Goal: Task Accomplishment & Management: Manage account settings

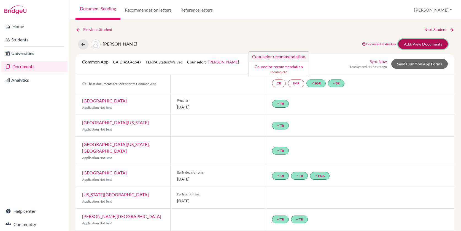
click at [408, 45] on link "Add/View Documents" at bounding box center [423, 44] width 50 height 10
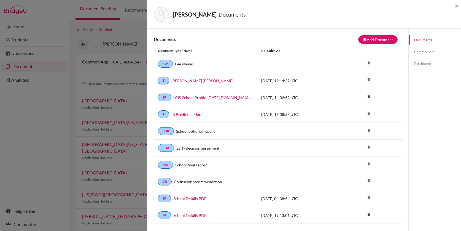
click at [423, 53] on link "Common App" at bounding box center [435, 52] width 52 height 10
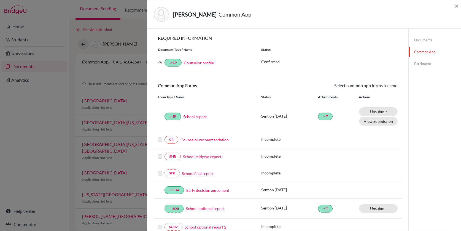
click at [194, 141] on link "Counselor recommendation" at bounding box center [205, 140] width 48 height 6
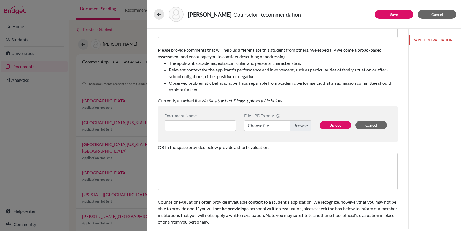
scroll to position [76, 0]
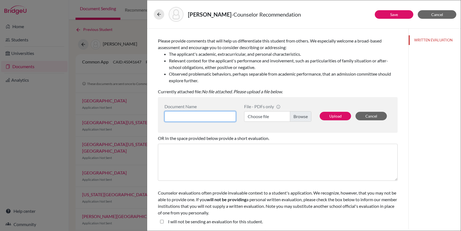
click at [203, 112] on input at bounding box center [200, 116] width 71 height 10
type input "Recommendation"
click at [299, 115] on label "Choose file" at bounding box center [277, 116] width 67 height 10
click at [299, 115] on input "Choose file" at bounding box center [277, 116] width 67 height 10
click at [336, 115] on button "Upload" at bounding box center [335, 116] width 31 height 9
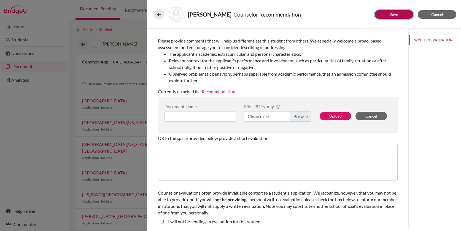
click at [389, 17] on button "Save" at bounding box center [394, 14] width 39 height 9
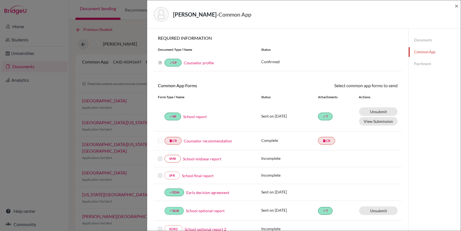
click at [161, 137] on label at bounding box center [160, 137] width 4 height 0
click at [0, 0] on input "checkbox" at bounding box center [0, 0] width 0 height 0
click at [394, 86] on link "Send" at bounding box center [386, 86] width 23 height 9
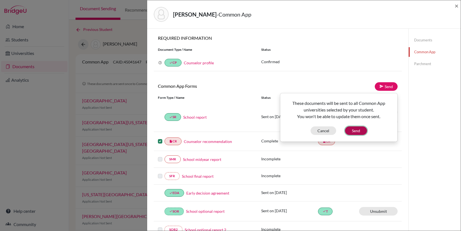
click at [362, 131] on button "Send" at bounding box center [356, 130] width 22 height 9
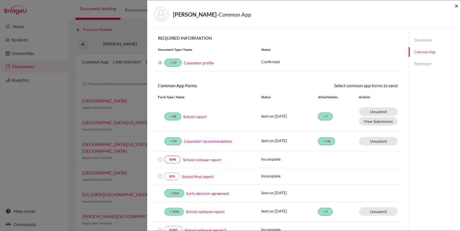
click at [457, 8] on span "×" at bounding box center [457, 6] width 4 height 8
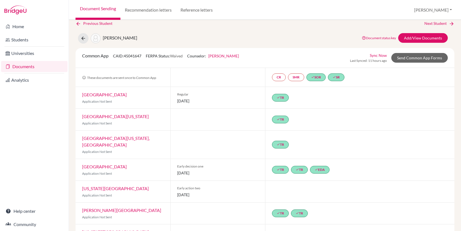
scroll to position [7, 0]
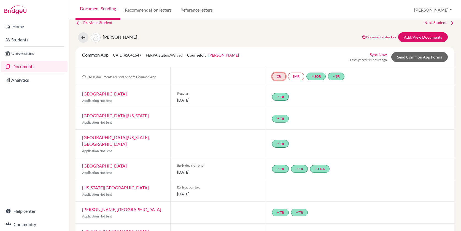
click at [279, 76] on link "CR" at bounding box center [279, 76] width 14 height 8
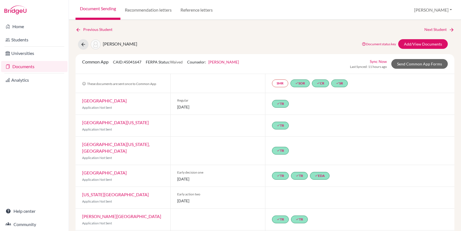
click at [21, 66] on link "Documents" at bounding box center [34, 66] width 66 height 11
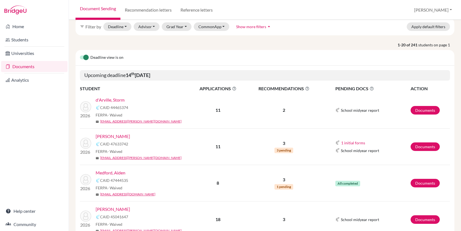
scroll to position [24, 0]
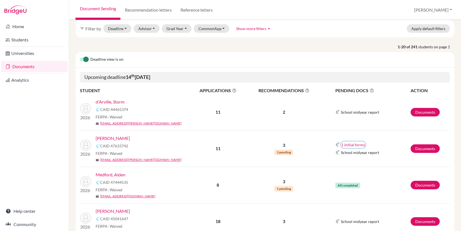
click at [351, 144] on button "1 initial forms" at bounding box center [353, 144] width 25 height 6
click at [421, 151] on link "Documents" at bounding box center [425, 148] width 29 height 9
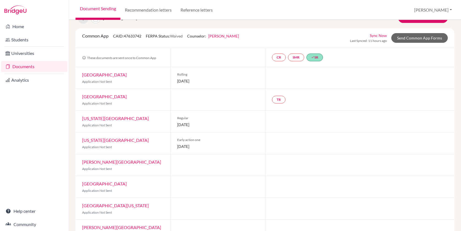
scroll to position [20, 0]
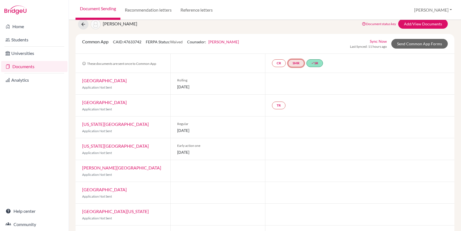
click at [300, 63] on link "SMR" at bounding box center [296, 63] width 16 height 8
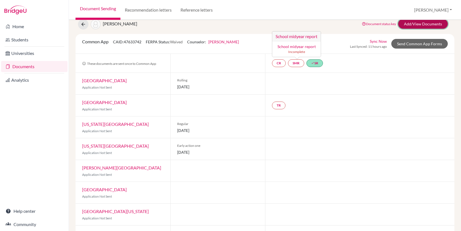
click at [422, 27] on link "Add/View Documents" at bounding box center [423, 24] width 50 height 10
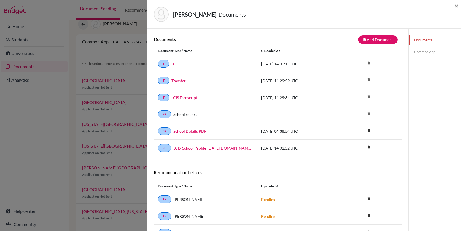
click at [422, 54] on link "Common App" at bounding box center [435, 52] width 52 height 10
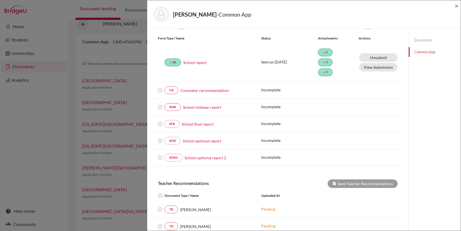
scroll to position [60, 0]
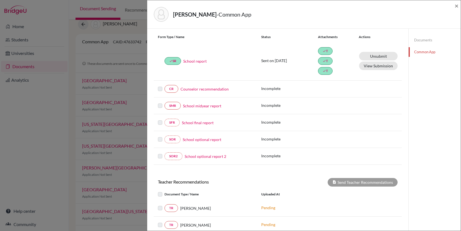
click at [202, 106] on link "School midyear report" at bounding box center [202, 106] width 38 height 6
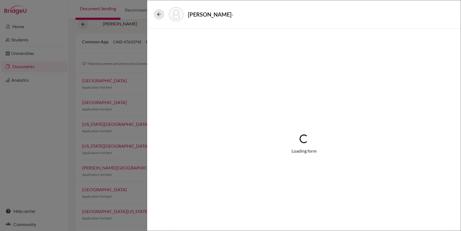
select select "5"
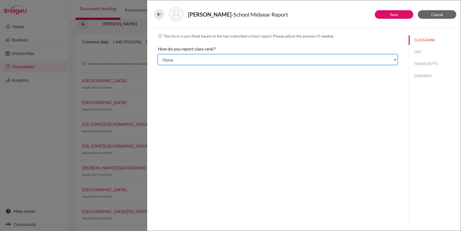
click at [218, 58] on select "Select... Exact Decile Quintile Quartile None" at bounding box center [278, 59] width 240 height 10
click at [158, 54] on select "Select... Exact Decile Quintile Quartile None" at bounding box center [278, 59] width 240 height 10
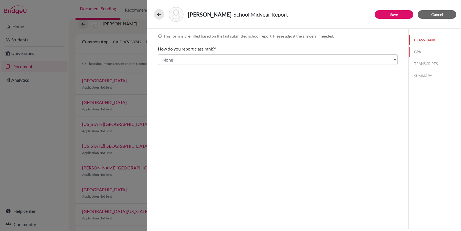
click at [416, 54] on button "GPA" at bounding box center [435, 52] width 52 height 10
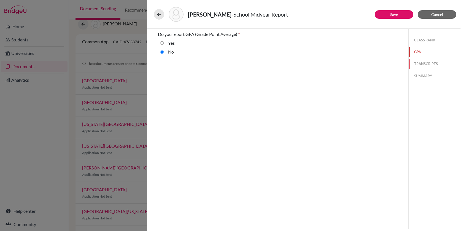
click at [418, 62] on button "TRANSCRIPTS" at bounding box center [435, 64] width 52 height 10
select select "0"
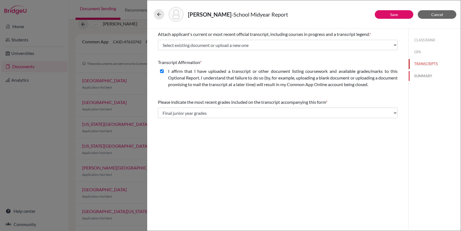
click at [420, 76] on button "SUMMARY" at bounding box center [435, 76] width 52 height 10
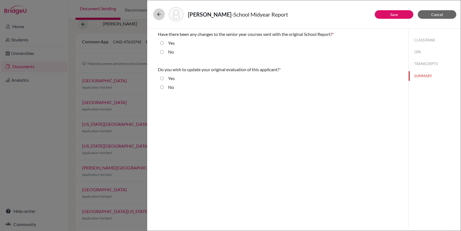
click at [160, 17] on icon at bounding box center [159, 15] width 6 height 6
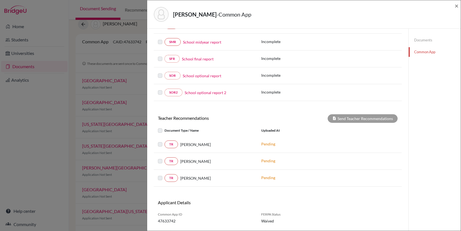
scroll to position [139, 0]
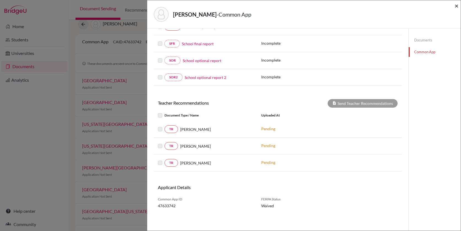
click at [457, 6] on span "×" at bounding box center [457, 6] width 4 height 8
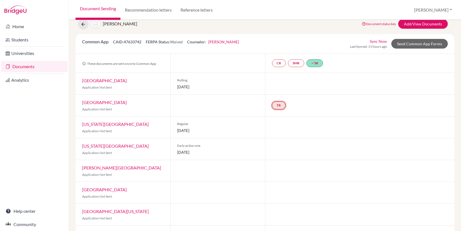
click at [282, 104] on link "TR" at bounding box center [279, 105] width 14 height 8
click at [416, 25] on link "Add/View Documents" at bounding box center [423, 24] width 50 height 10
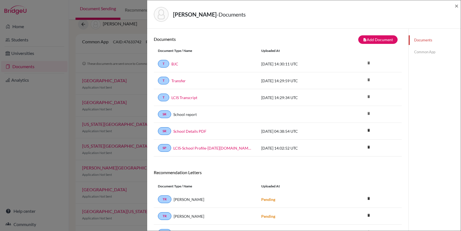
scroll to position [31, 0]
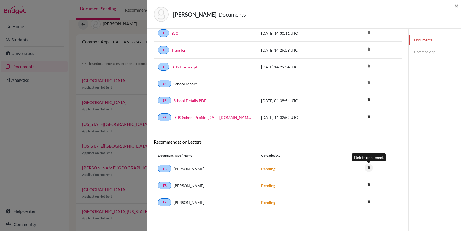
click at [368, 168] on icon "delete" at bounding box center [369, 167] width 8 height 8
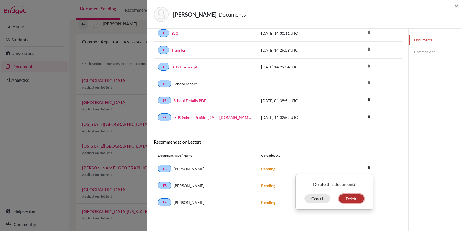
click at [351, 201] on button "Delete" at bounding box center [351, 198] width 25 height 9
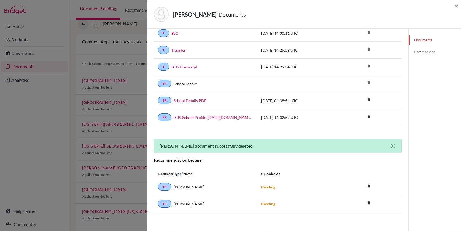
click at [394, 146] on icon "close" at bounding box center [392, 145] width 7 height 7
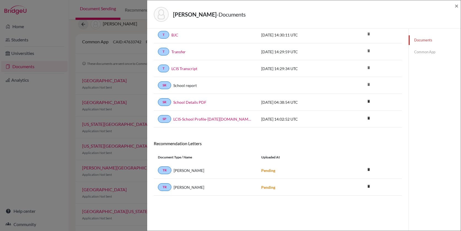
scroll to position [0, 0]
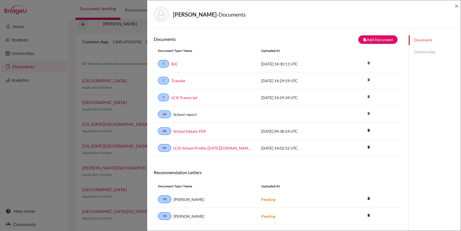
click at [423, 53] on link "Common App" at bounding box center [435, 52] width 52 height 10
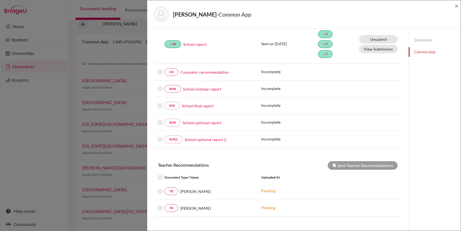
scroll to position [13, 0]
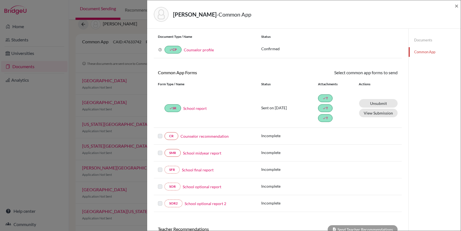
click at [60, 137] on div "Joseph, Ashton - Common App × × REQUIRED INFORMATION Document Type / Name Statu…" at bounding box center [230, 115] width 461 height 231
click at [456, 6] on span "×" at bounding box center [457, 6] width 4 height 8
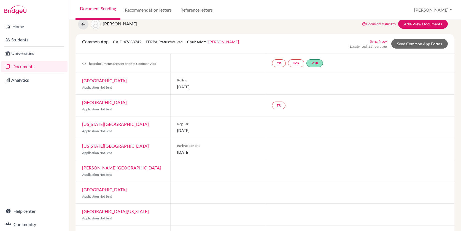
click at [41, 66] on link "Documents" at bounding box center [34, 66] width 66 height 11
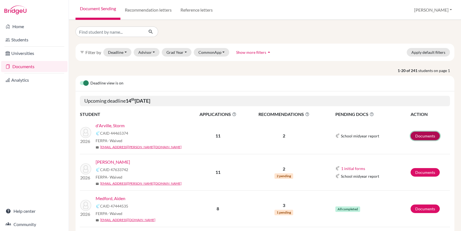
click at [432, 136] on link "Documents" at bounding box center [425, 135] width 29 height 9
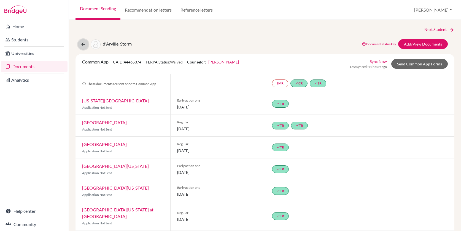
click at [84, 43] on icon at bounding box center [83, 45] width 6 height 6
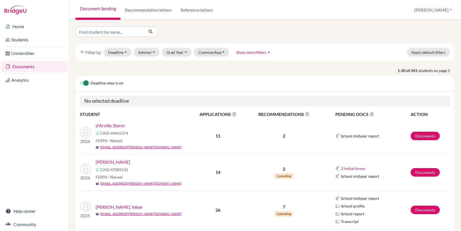
click at [80, 80] on label at bounding box center [80, 80] width 0 height 0
click at [84, 83] on input "checkbox" at bounding box center [82, 83] width 4 height 6
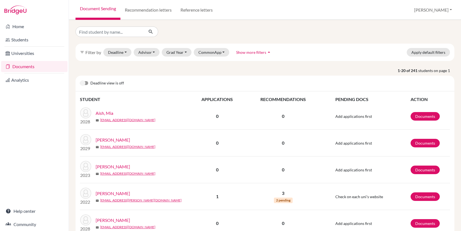
click at [80, 80] on label at bounding box center [80, 80] width 0 height 0
click at [83, 83] on input "checkbox" at bounding box center [82, 83] width 4 height 6
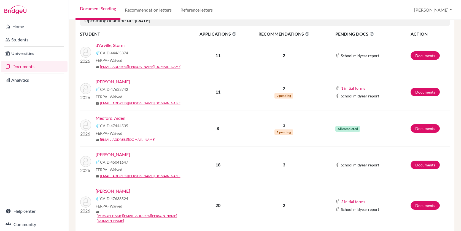
scroll to position [82, 0]
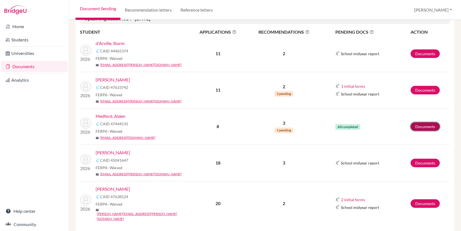
click at [418, 128] on link "Documents" at bounding box center [425, 126] width 29 height 9
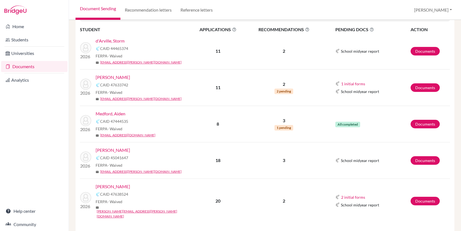
scroll to position [90, 0]
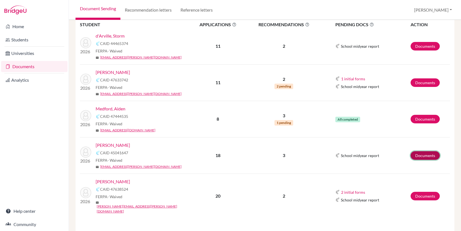
click at [421, 157] on link "Documents" at bounding box center [425, 155] width 29 height 9
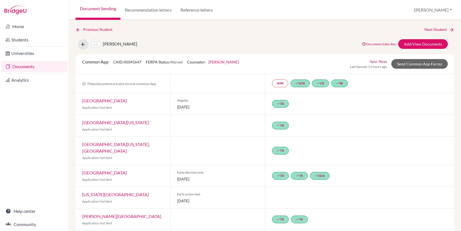
click at [38, 66] on link "Documents" at bounding box center [34, 66] width 66 height 11
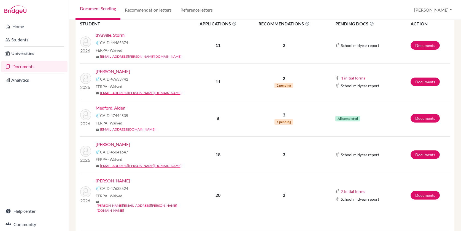
scroll to position [95, 0]
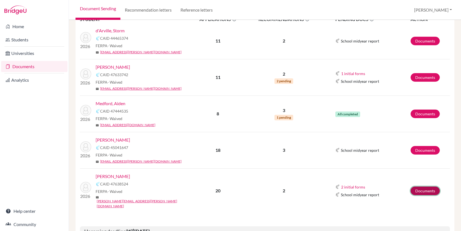
click at [426, 186] on link "Documents" at bounding box center [425, 190] width 29 height 9
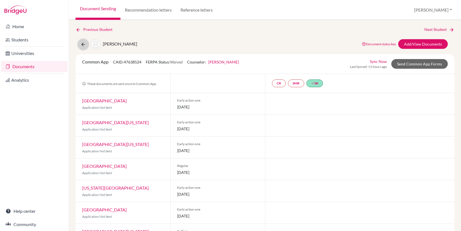
click at [81, 45] on icon at bounding box center [83, 45] width 6 height 6
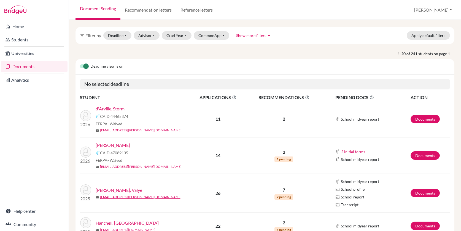
scroll to position [16, 0]
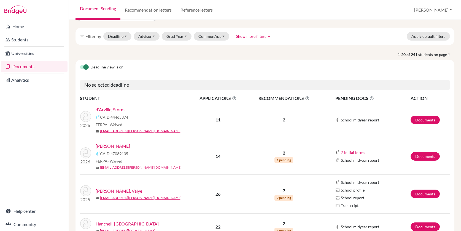
click at [80, 64] on label at bounding box center [80, 64] width 0 height 0
click at [84, 66] on input "checkbox" at bounding box center [82, 67] width 4 height 6
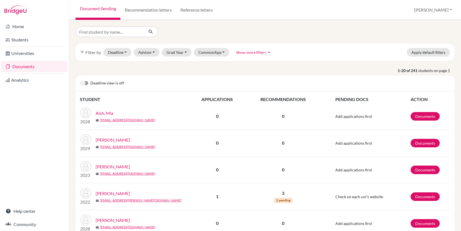
click at [80, 80] on label at bounding box center [80, 80] width 0 height 0
click at [83, 82] on input "checkbox" at bounding box center [82, 83] width 4 height 6
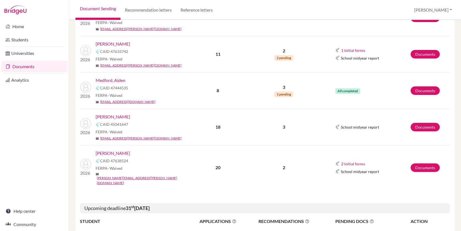
scroll to position [119, 0]
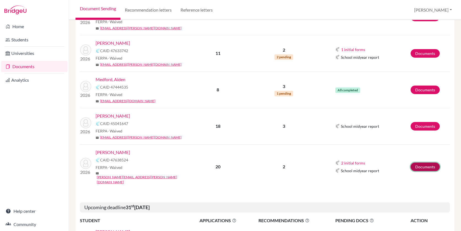
click at [423, 163] on link "Documents" at bounding box center [425, 166] width 29 height 9
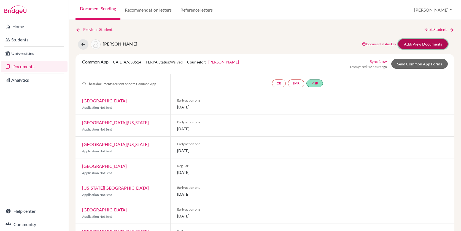
click at [419, 44] on link "Add/View Documents" at bounding box center [423, 44] width 50 height 10
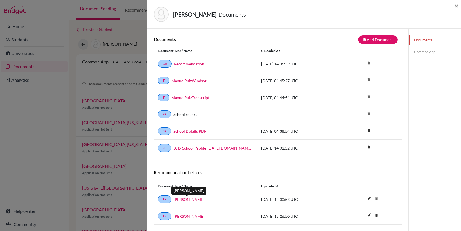
click at [191, 200] on link "[PERSON_NAME]" at bounding box center [189, 199] width 31 height 6
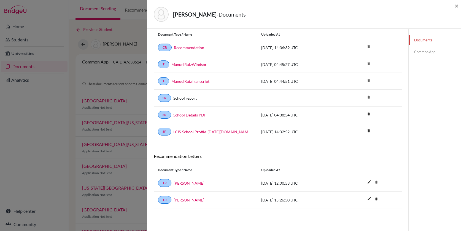
scroll to position [29, 0]
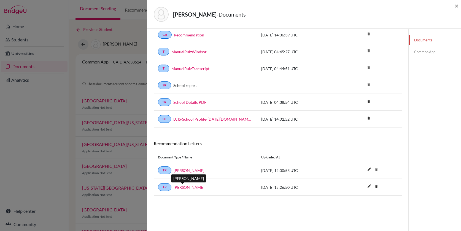
click at [185, 188] on link "Liza Bethel" at bounding box center [189, 187] width 31 height 6
click at [457, 5] on span "×" at bounding box center [457, 6] width 4 height 8
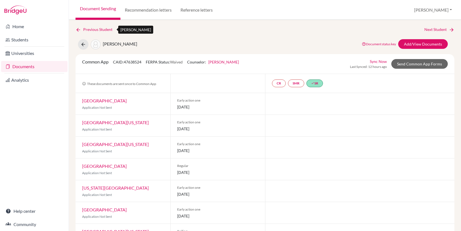
click at [85, 31] on link "Previous Student" at bounding box center [96, 29] width 41 height 6
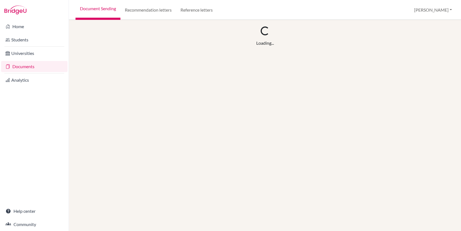
click at [34, 67] on link "Documents" at bounding box center [34, 66] width 66 height 11
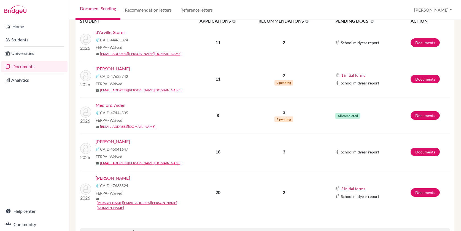
scroll to position [93, 0]
drag, startPoint x: 380, startPoint y: 151, endPoint x: 332, endPoint y: 147, distance: 48.4
click at [332, 147] on td "School midyear report" at bounding box center [366, 151] width 88 height 36
click at [352, 115] on span "All completed" at bounding box center [347, 116] width 25 height 6
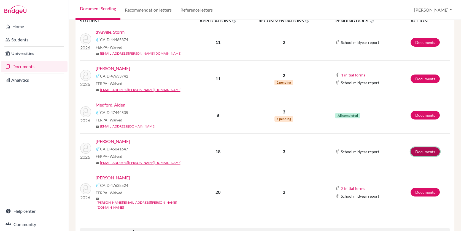
click at [424, 150] on link "Documents" at bounding box center [425, 151] width 29 height 9
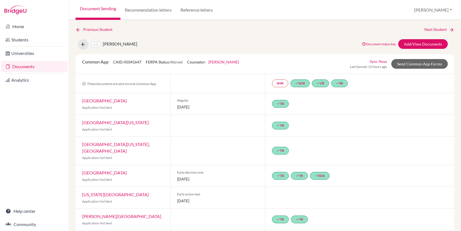
click at [383, 62] on link "Sync Now" at bounding box center [378, 61] width 17 height 6
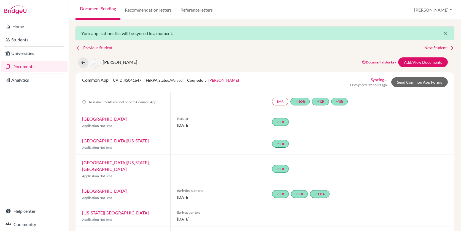
click at [447, 31] on icon "close" at bounding box center [445, 33] width 7 height 7
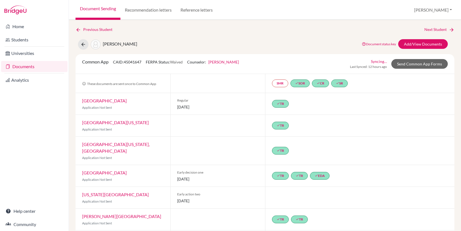
click at [25, 64] on link "Documents" at bounding box center [34, 66] width 66 height 11
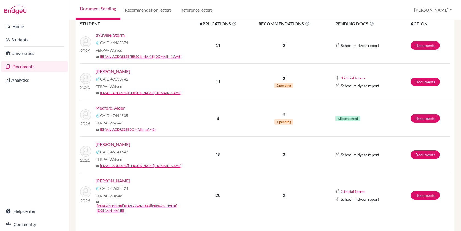
scroll to position [91, 0]
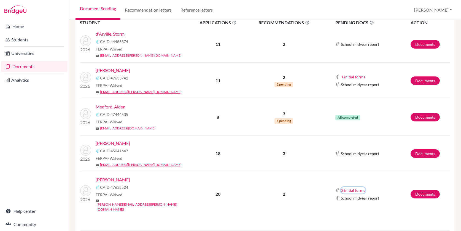
click at [349, 187] on button "2 initial forms" at bounding box center [353, 190] width 25 height 6
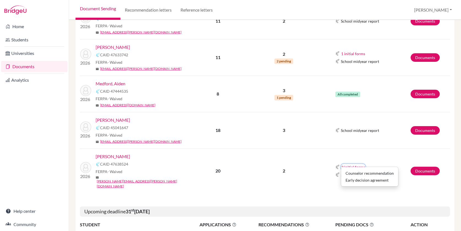
scroll to position [118, 0]
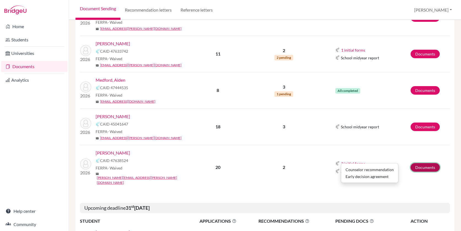
click at [429, 163] on link "Documents" at bounding box center [425, 167] width 29 height 9
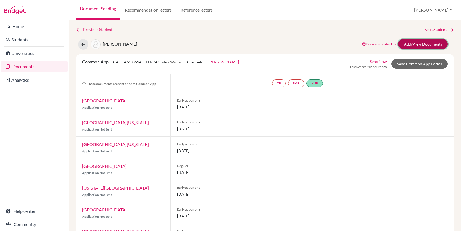
click at [412, 44] on link "Add/View Documents" at bounding box center [423, 44] width 50 height 10
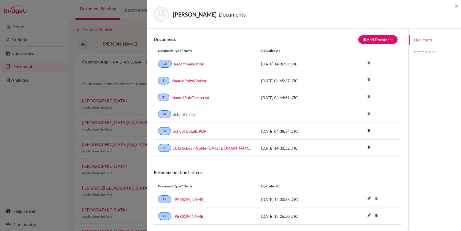
click at [417, 50] on link "Common App" at bounding box center [435, 52] width 52 height 10
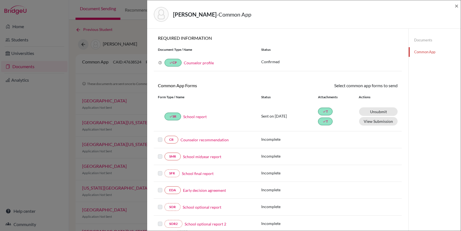
click at [199, 141] on link "Counselor recommendation" at bounding box center [205, 140] width 48 height 6
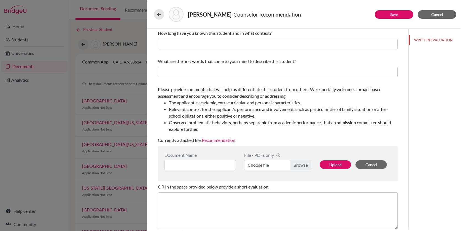
scroll to position [76, 0]
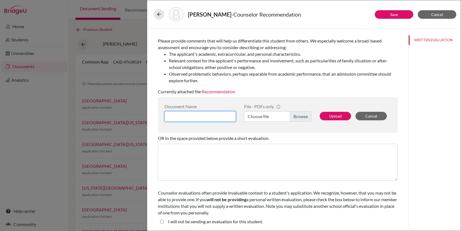
click at [194, 115] on input at bounding box center [200, 116] width 71 height 10
type input "ManuelRuiz"
click at [304, 116] on label "Choose file" at bounding box center [277, 116] width 67 height 10
click at [304, 116] on input "Choose file" at bounding box center [277, 116] width 67 height 10
click at [336, 113] on button "Upload" at bounding box center [335, 116] width 31 height 9
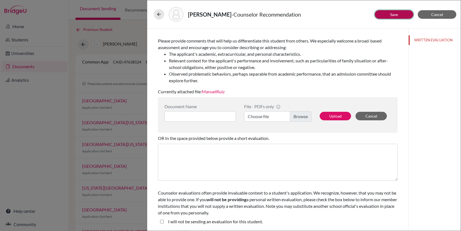
click at [401, 16] on button "Save" at bounding box center [394, 14] width 39 height 9
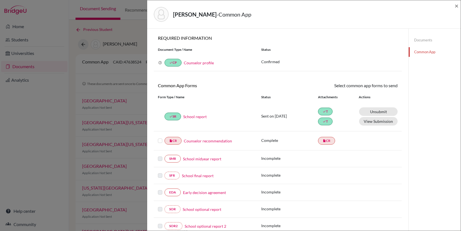
click at [161, 137] on label at bounding box center [160, 137] width 4 height 0
click at [0, 0] on input "checkbox" at bounding box center [0, 0] width 0 height 0
click at [390, 85] on link "Send" at bounding box center [386, 86] width 23 height 9
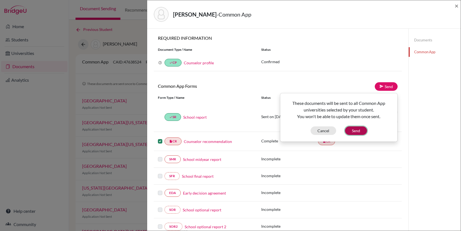
click at [358, 133] on button "Send" at bounding box center [356, 130] width 22 height 9
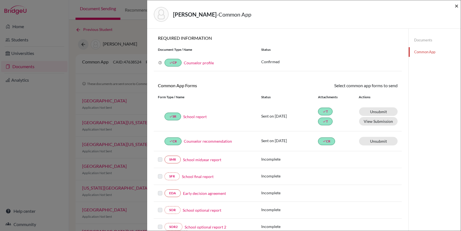
click at [455, 5] on span "×" at bounding box center [457, 6] width 4 height 8
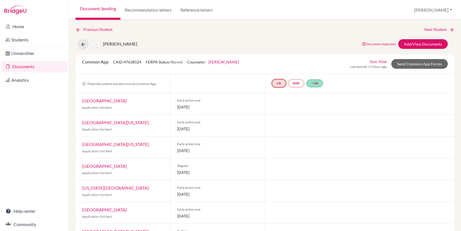
click at [277, 82] on link "CR" at bounding box center [279, 83] width 14 height 8
click at [29, 66] on link "Documents" at bounding box center [34, 66] width 66 height 11
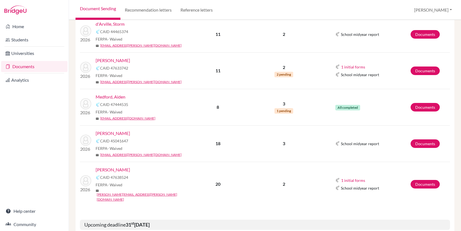
scroll to position [103, 0]
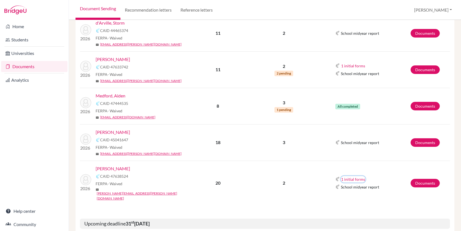
click at [358, 176] on button "1 initial forms" at bounding box center [353, 179] width 25 height 6
click at [368, 160] on td "School midyear report" at bounding box center [366, 142] width 88 height 36
click at [413, 179] on link "Documents" at bounding box center [425, 183] width 29 height 9
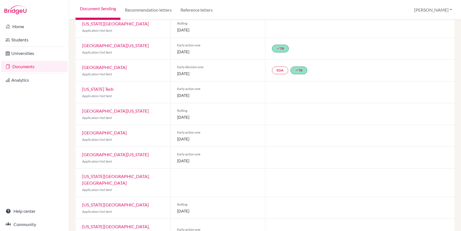
scroll to position [308, 0]
click at [279, 67] on link "EDA" at bounding box center [280, 71] width 16 height 8
click at [283, 67] on link "EDA Early decision agreement Early decision agreement Incomplete" at bounding box center [280, 71] width 16 height 8
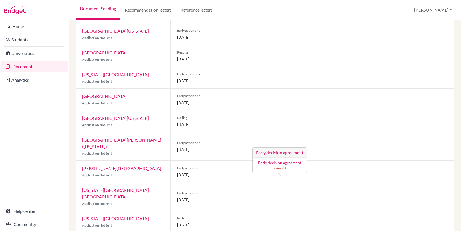
scroll to position [0, 0]
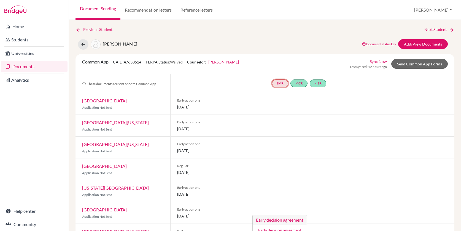
click at [280, 84] on link "SMR" at bounding box center [280, 83] width 16 height 8
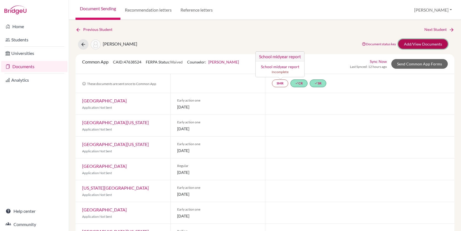
click at [432, 42] on link "Add/View Documents" at bounding box center [423, 44] width 50 height 10
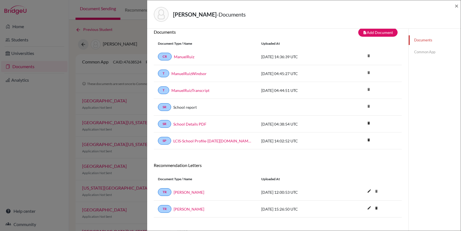
scroll to position [8, 0]
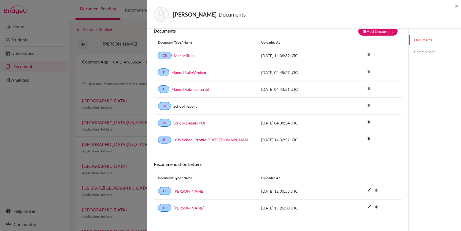
click at [427, 51] on link "Common App" at bounding box center [435, 52] width 52 height 10
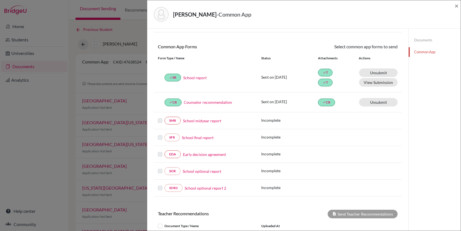
scroll to position [41, 0]
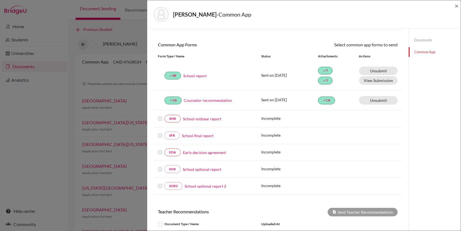
click at [205, 117] on link "School midyear report" at bounding box center [202, 119] width 38 height 6
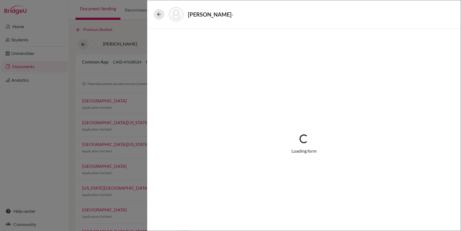
select select "5"
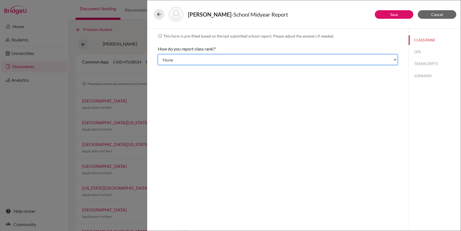
click at [212, 56] on select "Select... Exact Decile Quintile Quartile None" at bounding box center [278, 59] width 240 height 10
click at [158, 54] on select "Select... Exact Decile Quintile Quartile None" at bounding box center [278, 59] width 240 height 10
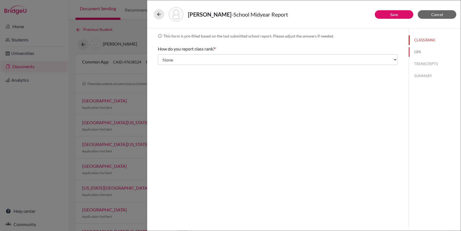
click at [431, 50] on button "GPA" at bounding box center [435, 52] width 52 height 10
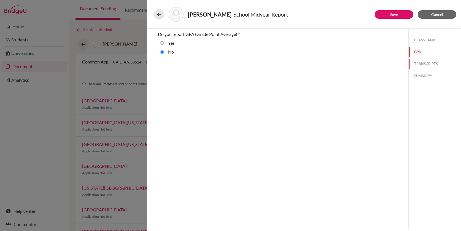
click at [417, 63] on button "TRANSCRIPTS" at bounding box center [435, 64] width 52 height 10
select select "0"
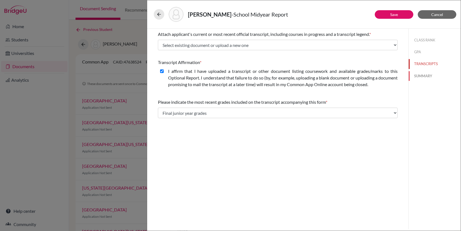
click at [429, 74] on button "SUMMARY" at bounding box center [435, 76] width 52 height 10
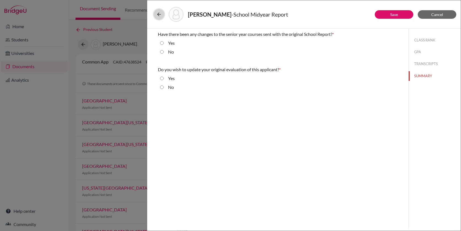
click at [162, 16] on button at bounding box center [159, 14] width 10 height 10
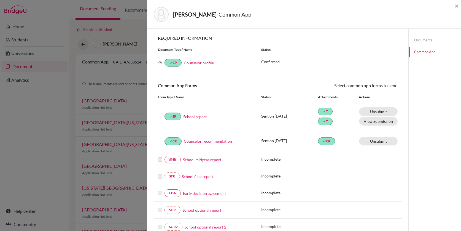
click at [207, 159] on link "School midyear report" at bounding box center [202, 160] width 38 height 6
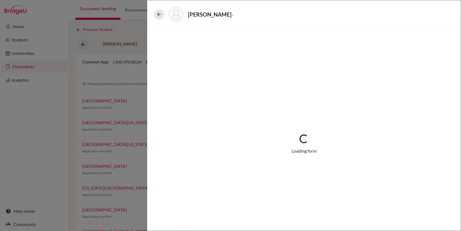
select select "5"
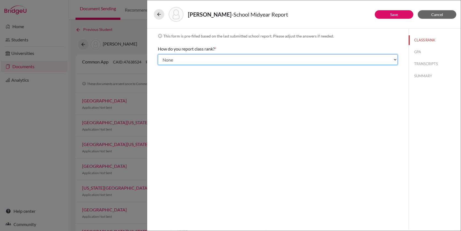
click at [278, 56] on select "Select... Exact Decile Quintile Quartile None" at bounding box center [278, 59] width 240 height 10
click at [158, 54] on select "Select... Exact Decile Quintile Quartile None" at bounding box center [278, 59] width 240 height 10
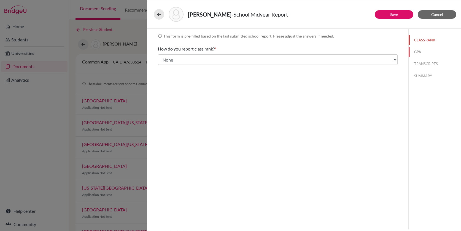
click at [418, 55] on button "GPA" at bounding box center [435, 52] width 52 height 10
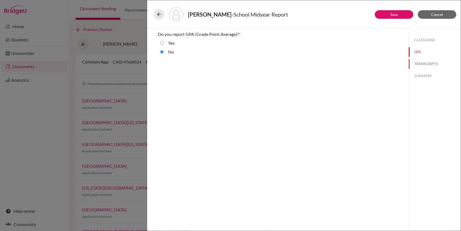
click at [433, 63] on button "TRANSCRIPTS" at bounding box center [435, 64] width 52 height 10
select select "0"
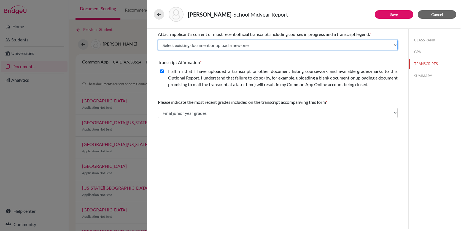
click at [302, 43] on select "Select existing document or upload a new one ManuelRuizTranscript ManuelRuizWin…" at bounding box center [278, 45] width 240 height 10
select select "687239"
click at [158, 40] on select "Select existing document or upload a new one ManuelRuizTranscript ManuelRuizWin…" at bounding box center [278, 45] width 240 height 10
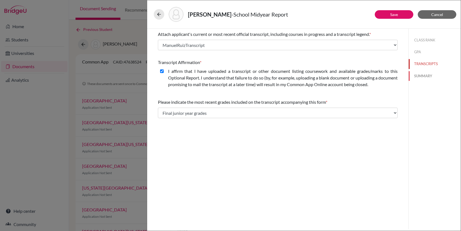
click at [423, 74] on button "SUMMARY" at bounding box center [435, 76] width 52 height 10
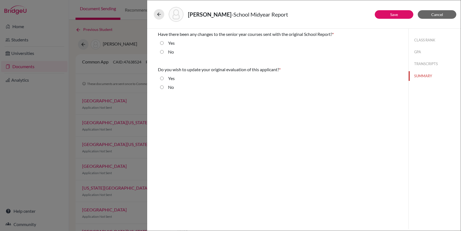
click at [176, 54] on div "No" at bounding box center [278, 53] width 240 height 9
click at [170, 50] on label "No" at bounding box center [171, 52] width 6 height 7
click at [164, 50] on input "No" at bounding box center [162, 52] width 4 height 7
radio input "true"
click at [172, 87] on label "No" at bounding box center [171, 87] width 6 height 7
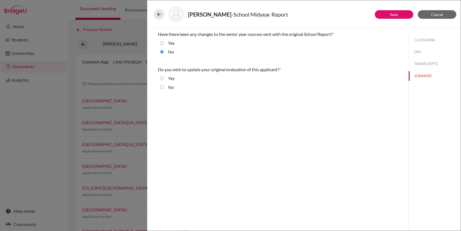
click at [164, 87] on input "No" at bounding box center [162, 87] width 4 height 7
radio input "true"
click at [155, 13] on button at bounding box center [159, 14] width 10 height 10
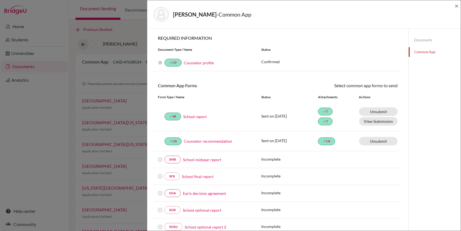
click at [34, 64] on div "ruiz, manuel - Common App × × REQUIRED INFORMATION Document Type / Name Status …" at bounding box center [230, 115] width 461 height 231
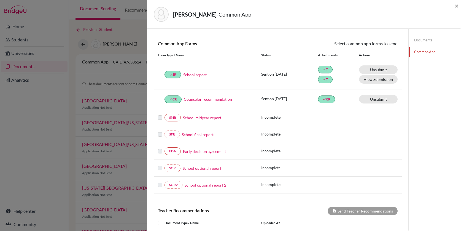
scroll to position [42, 0]
click at [175, 152] on link "EDA" at bounding box center [173, 151] width 16 height 8
click at [160, 147] on label at bounding box center [160, 147] width 4 height 0
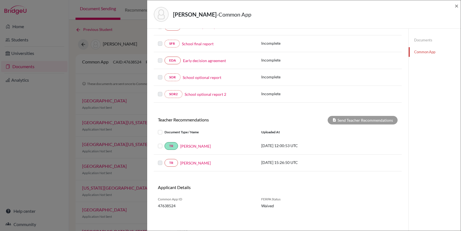
click at [165, 159] on label at bounding box center [165, 159] width 0 height 0
click at [184, 163] on link "Liza Bethel" at bounding box center [195, 163] width 31 height 6
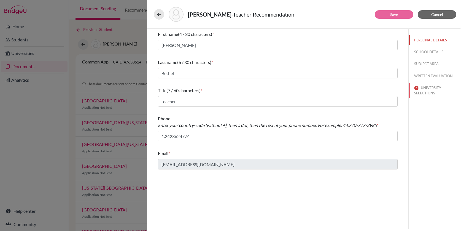
click at [429, 93] on button "UNIVERSITY SELECTIONS" at bounding box center [435, 90] width 52 height 15
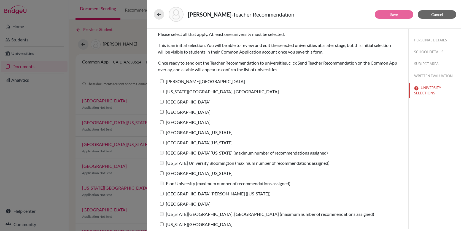
click at [185, 82] on label "Lynn University" at bounding box center [201, 81] width 87 height 8
click at [164, 82] on input "Lynn University" at bounding box center [162, 81] width 4 height 4
checkbox input "true"
click at [185, 90] on label "Pennsylvania State University, University Park" at bounding box center [218, 91] width 121 height 8
click at [164, 90] on input "Pennsylvania State University, University Park" at bounding box center [162, 92] width 4 height 4
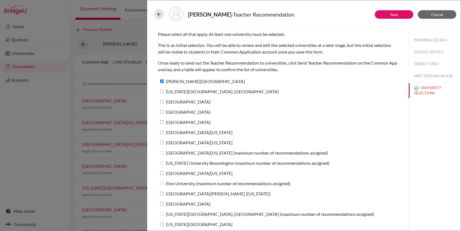
checkbox input "true"
click at [185, 104] on label "Auburn University" at bounding box center [184, 102] width 53 height 8
click at [164, 103] on input "Auburn University" at bounding box center [162, 102] width 4 height 4
checkbox input "true"
click at [185, 111] on label "Clemson University" at bounding box center [184, 112] width 53 height 8
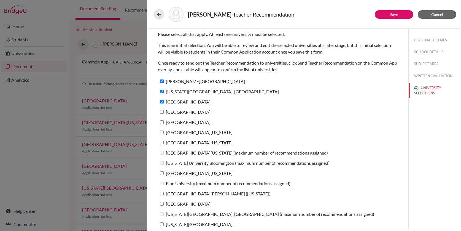
click at [164, 111] on input "Clemson University" at bounding box center [162, 112] width 4 height 4
checkbox input "true"
click at [185, 121] on label "Vanderbilt University" at bounding box center [184, 122] width 53 height 8
click at [164, 121] on input "Vanderbilt University" at bounding box center [162, 122] width 4 height 4
checkbox input "true"
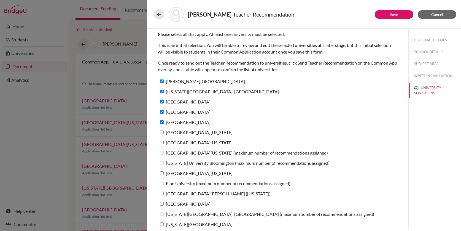
click at [185, 131] on label "University of Virginia" at bounding box center [195, 132] width 75 height 8
click at [164, 131] on input "University of Virginia" at bounding box center [162, 132] width 4 height 4
checkbox input "true"
click at [185, 142] on label "University of Mississippi" at bounding box center [195, 142] width 75 height 8
click at [164, 142] on input "University of Mississippi" at bounding box center [162, 143] width 4 height 4
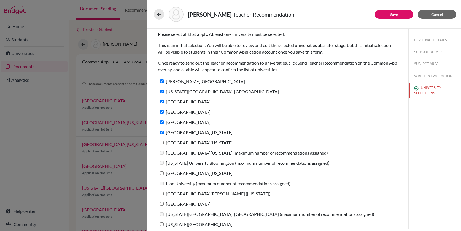
checkbox input "true"
click at [185, 173] on label "University of Kentucky" at bounding box center [195, 173] width 75 height 8
click at [164, 173] on input "University of Kentucky" at bounding box center [162, 173] width 4 height 4
checkbox input "true"
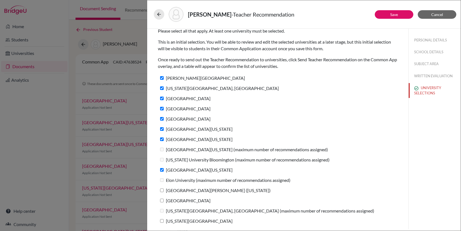
click at [183, 189] on label "University of St. Thomas (Minnesota)" at bounding box center [214, 190] width 113 height 8
click at [164, 189] on input "University of St. Thomas (Minnesota)" at bounding box center [162, 190] width 4 height 4
checkbox input "true"
click at [183, 201] on label "High Point University" at bounding box center [184, 200] width 53 height 8
click at [164, 201] on input "High Point University" at bounding box center [162, 200] width 4 height 4
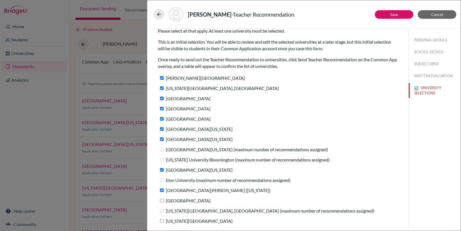
checkbox input "true"
click at [186, 220] on label "Texas Tech University" at bounding box center [195, 221] width 75 height 8
click at [164, 220] on input "Texas Tech University" at bounding box center [162, 221] width 4 height 4
checkbox input "true"
click at [400, 18] on button "Save" at bounding box center [394, 14] width 39 height 9
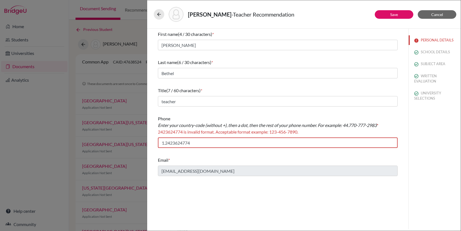
scroll to position [0, 0]
click at [173, 143] on input "1.2423624774" at bounding box center [278, 142] width 240 height 10
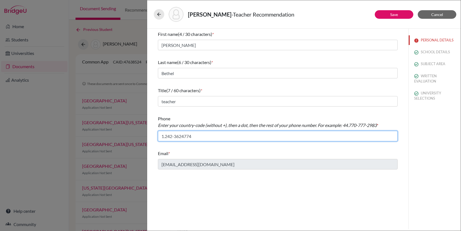
click at [182, 135] on input "1.242-3624774" at bounding box center [278, 136] width 240 height 10
type input "1.242-362-4774"
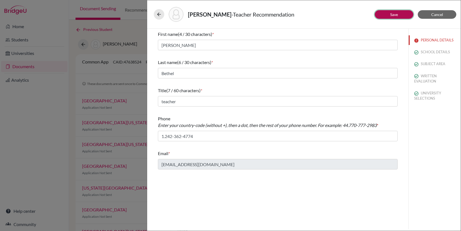
click at [387, 13] on button "Save" at bounding box center [394, 14] width 39 height 9
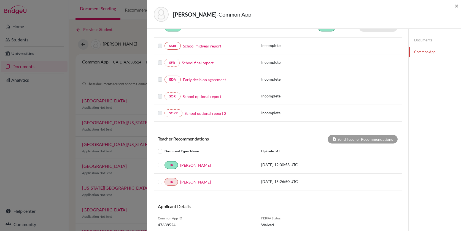
scroll to position [133, 0]
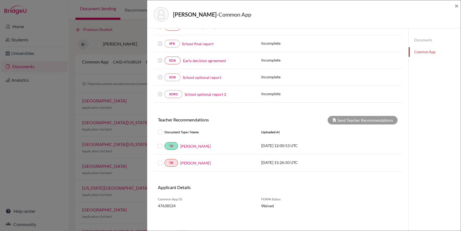
click at [165, 159] on label at bounding box center [165, 159] width 0 height 0
click at [0, 0] on input "checkbox" at bounding box center [0, 0] width 0 height 0
click at [346, 120] on button "Send Teacher Recommendations" at bounding box center [363, 120] width 70 height 9
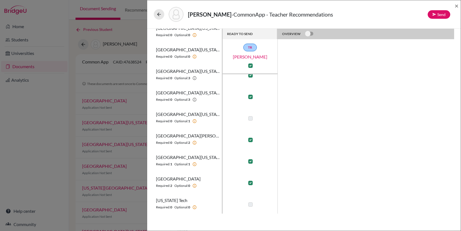
scroll to position [291, 0]
click at [441, 15] on button "Send" at bounding box center [439, 14] width 23 height 9
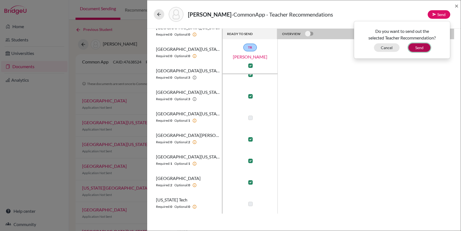
click at [419, 50] on button "Send" at bounding box center [419, 47] width 22 height 9
checkbox input "false"
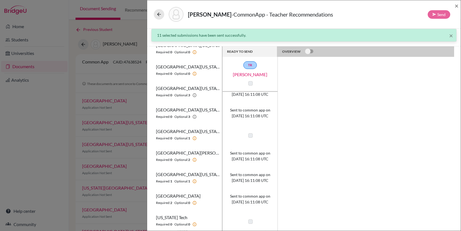
click at [457, 1] on div "ruiz, manuel - CommonApp - Teacher Recommendations Send ×" at bounding box center [304, 14] width 314 height 28
click at [457, 6] on span "×" at bounding box center [457, 6] width 4 height 8
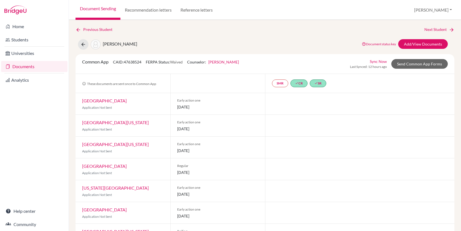
click at [24, 69] on link "Documents" at bounding box center [34, 66] width 66 height 11
click at [21, 66] on link "Documents" at bounding box center [34, 66] width 66 height 11
click at [20, 26] on link "Home" at bounding box center [34, 26] width 66 height 11
click at [96, 29] on link "Previous Student" at bounding box center [96, 29] width 41 height 6
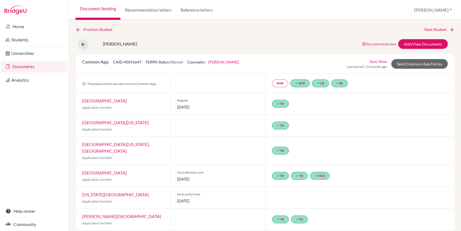
click at [29, 68] on link "Documents" at bounding box center [34, 66] width 66 height 11
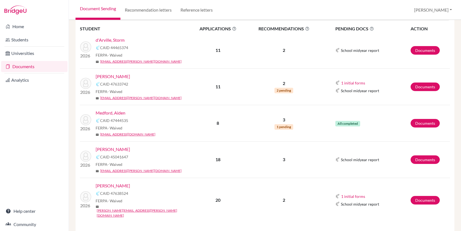
scroll to position [96, 0]
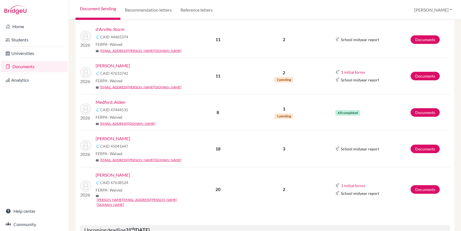
click at [347, 112] on span "All completed" at bounding box center [347, 113] width 25 height 6
click at [411, 112] on link "Documents" at bounding box center [425, 112] width 29 height 9
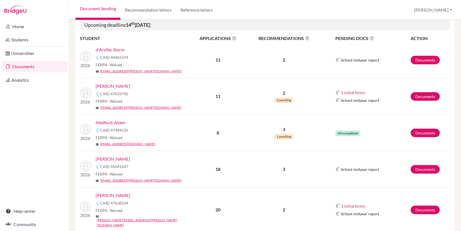
scroll to position [74, 0]
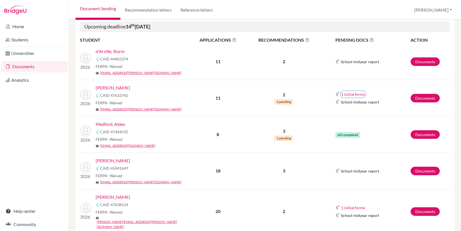
click at [359, 93] on button "1 initial forms" at bounding box center [353, 94] width 25 height 6
click at [116, 88] on link "[PERSON_NAME]" at bounding box center [113, 87] width 34 height 7
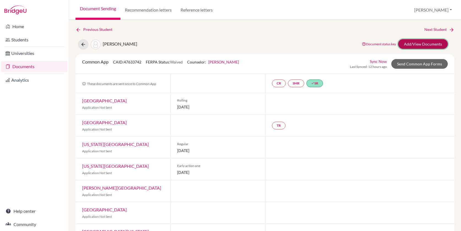
click at [425, 43] on link "Add/View Documents" at bounding box center [423, 44] width 50 height 10
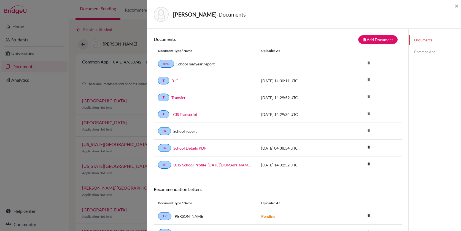
click at [419, 52] on link "Common App" at bounding box center [435, 52] width 52 height 10
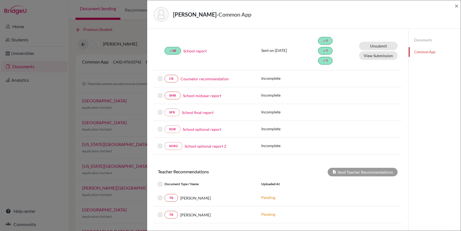
scroll to position [122, 0]
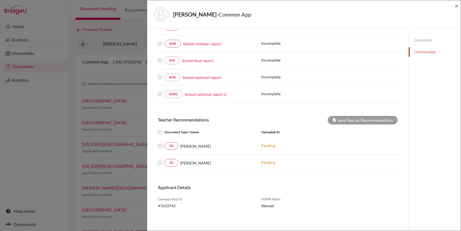
click at [54, 116] on div "Joseph, Ashton - Common App × × REQUIRED INFORMATION Document Type / Name Statu…" at bounding box center [230, 115] width 461 height 231
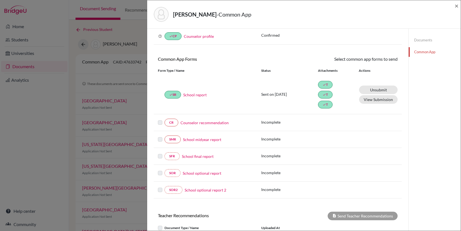
scroll to position [34, 0]
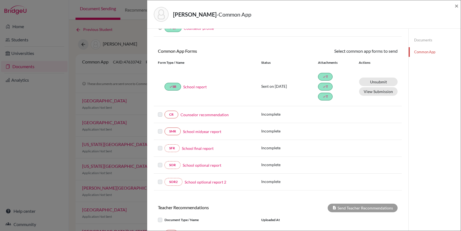
click at [35, 153] on div "Joseph, Ashton - Common App × × REQUIRED INFORMATION Document Type / Name Statu…" at bounding box center [230, 115] width 461 height 231
click at [457, 2] on span "×" at bounding box center [457, 6] width 4 height 8
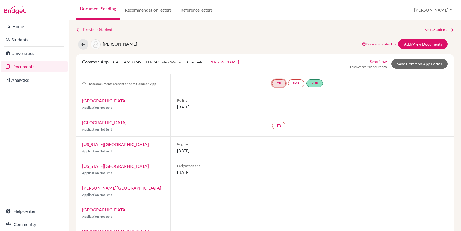
click at [276, 83] on link "CR" at bounding box center [279, 83] width 14 height 8
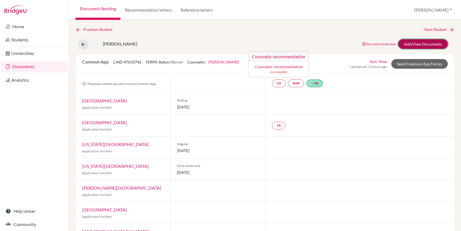
click at [417, 44] on link "Add/View Documents" at bounding box center [423, 44] width 50 height 10
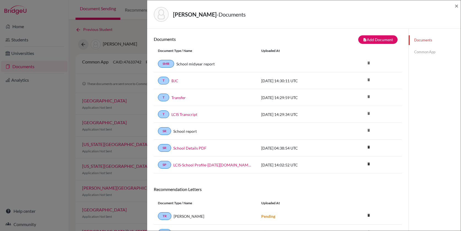
click at [427, 57] on link "Common App" at bounding box center [435, 52] width 52 height 10
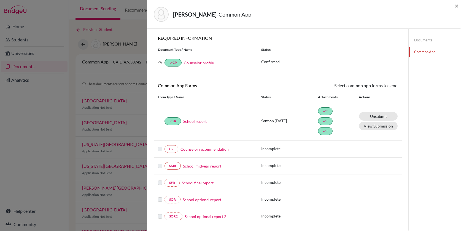
scroll to position [6, 0]
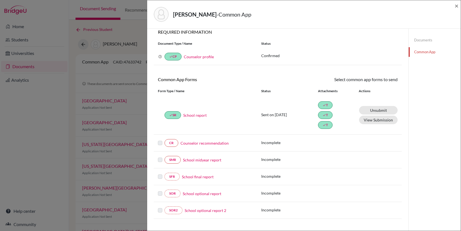
click at [212, 143] on link "Counselor recommendation" at bounding box center [205, 143] width 48 height 6
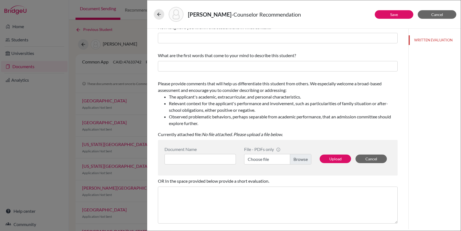
scroll to position [36, 0]
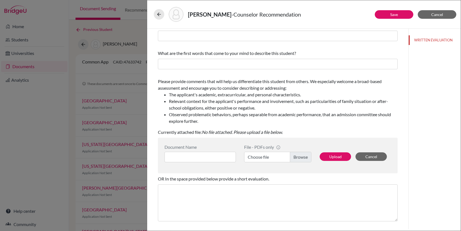
click at [294, 157] on label "Choose file" at bounding box center [277, 157] width 67 height 10
click at [294, 157] on input "Choose file" at bounding box center [277, 157] width 67 height 10
click at [194, 157] on input at bounding box center [200, 157] width 71 height 10
type input "AshtonJoseph"
click at [332, 157] on button "Upload" at bounding box center [335, 156] width 31 height 9
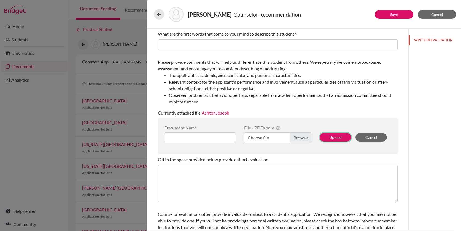
scroll to position [0, 0]
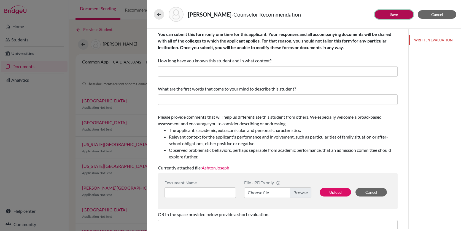
click at [387, 15] on button "Save" at bounding box center [394, 14] width 39 height 9
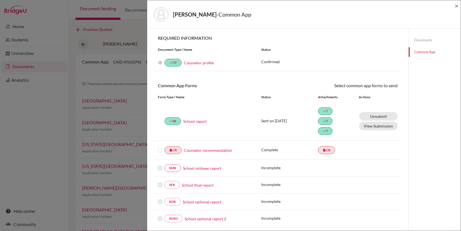
click at [160, 147] on label at bounding box center [160, 147] width 4 height 0
click at [0, 0] on input "checkbox" at bounding box center [0, 0] width 0 height 0
click at [388, 86] on link "Send" at bounding box center [386, 86] width 23 height 9
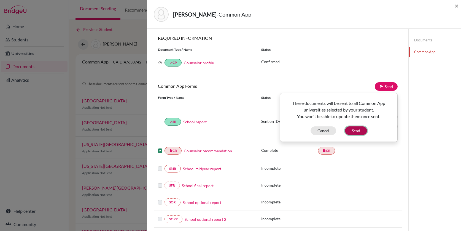
click at [360, 128] on button "Send" at bounding box center [356, 130] width 22 height 9
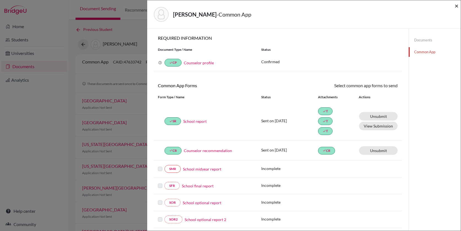
click at [457, 7] on span "×" at bounding box center [457, 6] width 4 height 8
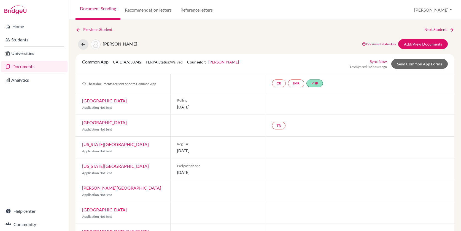
click at [32, 66] on link "Documents" at bounding box center [34, 66] width 66 height 11
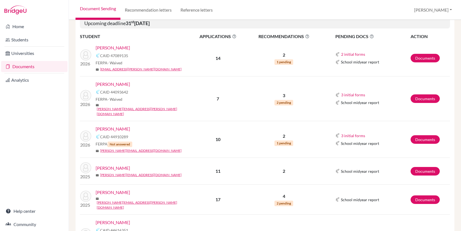
scroll to position [303, 0]
click at [415, 166] on link "Documents" at bounding box center [425, 170] width 29 height 9
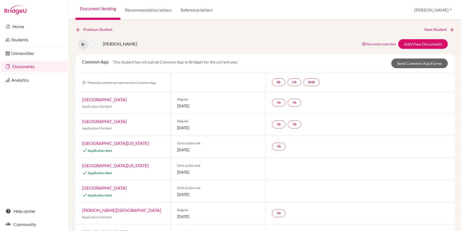
click at [37, 68] on link "Documents" at bounding box center [34, 66] width 66 height 11
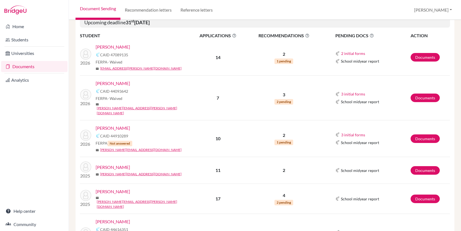
scroll to position [306, 0]
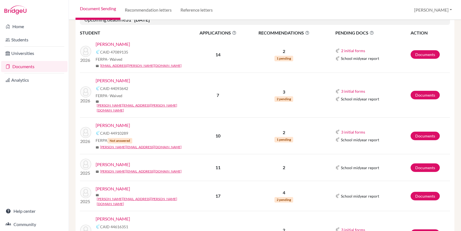
click at [128, 161] on link "[PERSON_NAME]" at bounding box center [113, 164] width 34 height 7
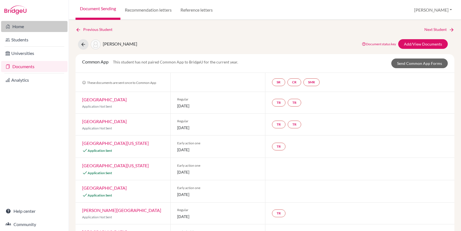
click at [23, 26] on link "Home" at bounding box center [34, 26] width 66 height 11
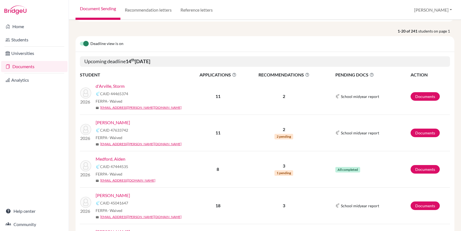
scroll to position [41, 0]
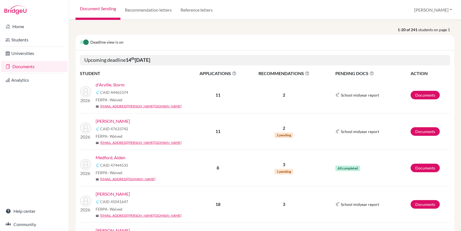
click at [371, 73] on icon at bounding box center [372, 73] width 4 height 4
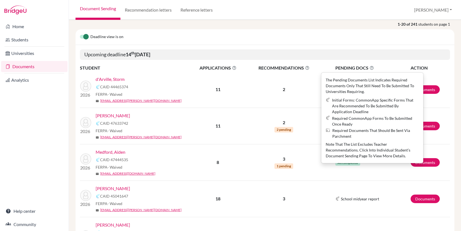
scroll to position [47, 0]
click at [376, 44] on div "Deadline view is on" at bounding box center [265, 37] width 379 height 16
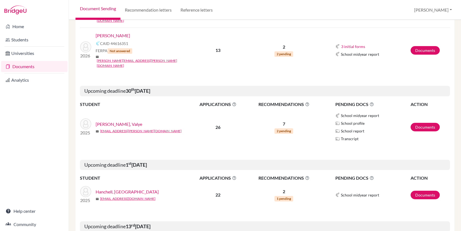
scroll to position [488, 0]
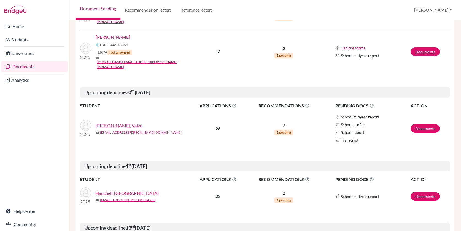
click at [111, 122] on link "[PERSON_NAME], Valye" at bounding box center [119, 125] width 47 height 7
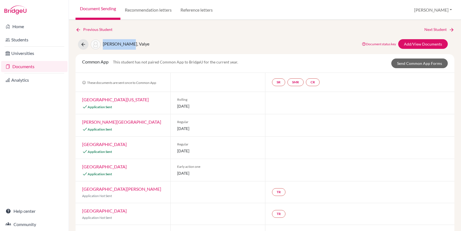
drag, startPoint x: 130, startPoint y: 43, endPoint x: 104, endPoint y: 43, distance: 25.6
click at [104, 43] on div "[PERSON_NAME], Valye Document status key TR Requirement. Document not uploaded …" at bounding box center [264, 44] width 387 height 10
copy span "[PERSON_NAME], Valye"
click at [21, 38] on link "Students" at bounding box center [34, 39] width 66 height 11
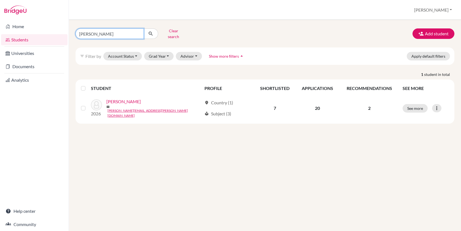
click at [138, 31] on input "[PERSON_NAME]" at bounding box center [110, 33] width 68 height 10
paste input "[PERSON_NAME], Valye"
type input "[PERSON_NAME], Valye"
click button "submit" at bounding box center [151, 33] width 15 height 10
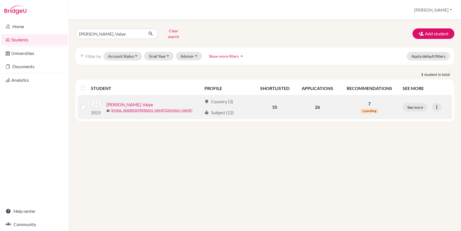
click at [121, 101] on link "[PERSON_NAME], Valye" at bounding box center [129, 104] width 47 height 7
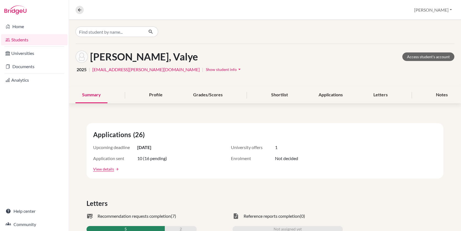
click at [237, 70] on icon "arrow_drop_down" at bounding box center [240, 69] width 6 height 6
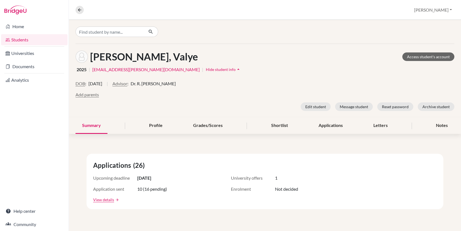
click at [236, 69] on icon "arrow_drop_up" at bounding box center [239, 69] width 6 height 6
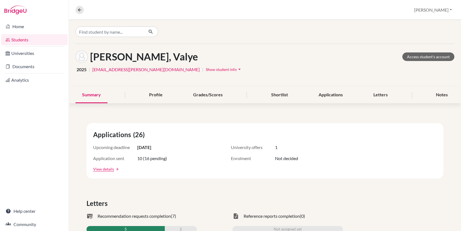
click at [206, 69] on span "Show student info" at bounding box center [221, 69] width 31 height 5
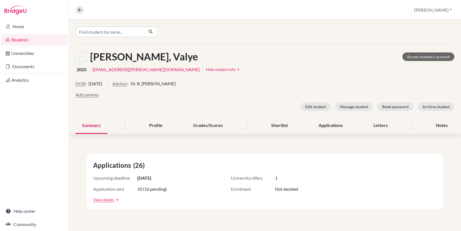
click at [106, 69] on link "[EMAIL_ADDRESS][PERSON_NAME][DOMAIN_NAME]" at bounding box center [145, 69] width 107 height 7
click at [19, 28] on link "Home" at bounding box center [34, 26] width 66 height 11
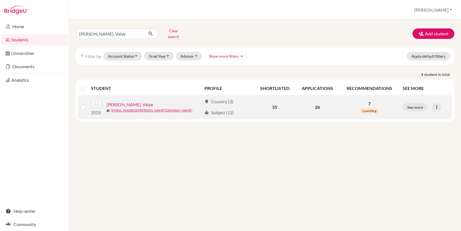
click at [88, 104] on label at bounding box center [88, 104] width 0 height 0
click at [0, 0] on input "checkbox" at bounding box center [0, 0] width 0 height 0
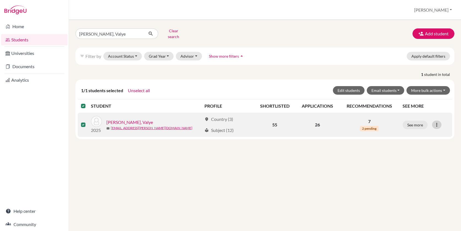
click at [437, 122] on icon at bounding box center [437, 125] width 6 height 6
click at [425, 134] on button "Edit student" at bounding box center [413, 136] width 44 height 9
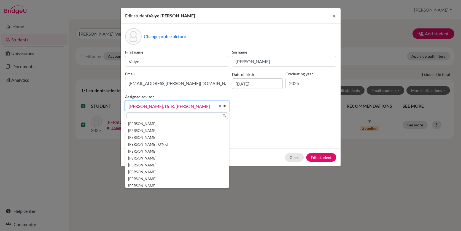
scroll to position [271, 0]
click at [225, 106] on b at bounding box center [226, 106] width 6 height 10
click at [255, 102] on div "First name Valye Surname Neely Email valye.neely@lcis.bs Date of birth 06/10/20…" at bounding box center [231, 82] width 214 height 66
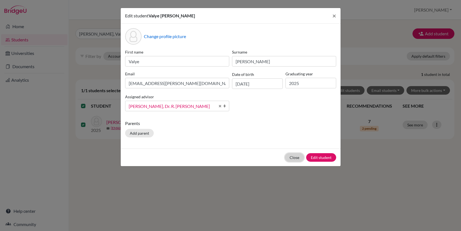
click at [295, 157] on button "Close" at bounding box center [294, 157] width 19 height 9
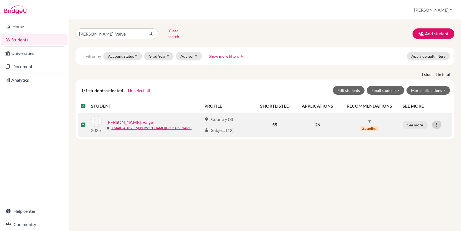
click at [434, 122] on icon at bounding box center [437, 125] width 6 height 6
click at [418, 120] on button "See more" at bounding box center [415, 124] width 25 height 9
click at [417, 121] on button "See more" at bounding box center [415, 124] width 25 height 9
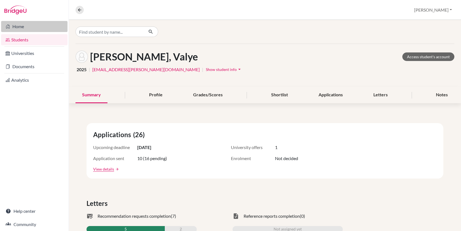
click at [27, 28] on link "Home" at bounding box center [34, 26] width 66 height 11
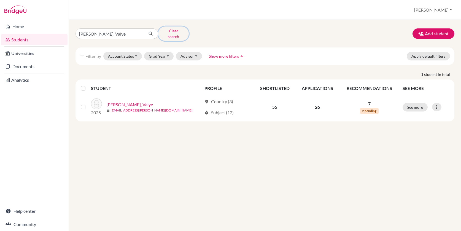
click at [170, 33] on button "Clear search" at bounding box center [173, 33] width 31 height 14
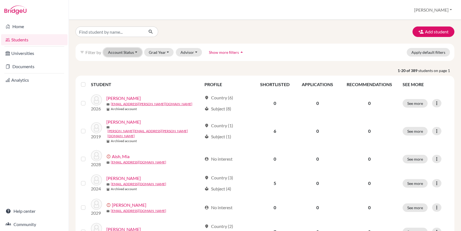
click at [137, 52] on button "Account Status" at bounding box center [122, 52] width 39 height 9
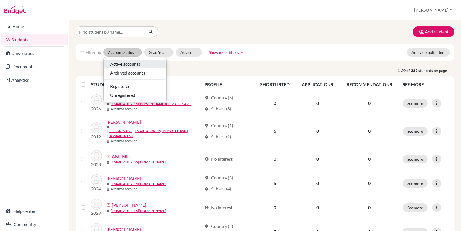
click at [137, 65] on span "Active accounts" at bounding box center [125, 64] width 30 height 7
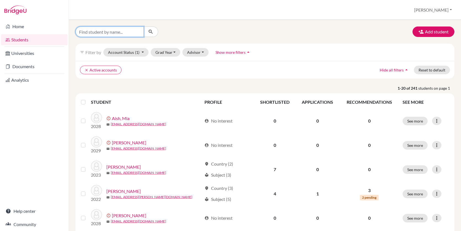
click at [101, 33] on input "Find student by name..." at bounding box center [110, 31] width 68 height 10
click at [166, 52] on button "Grad Year" at bounding box center [166, 52] width 30 height 9
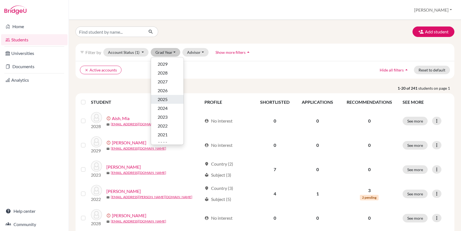
click at [170, 99] on div "2025" at bounding box center [167, 99] width 19 height 7
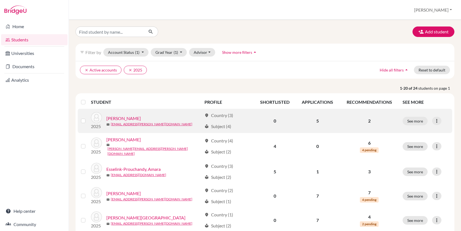
click at [88, 117] on label at bounding box center [88, 117] width 0 height 0
click at [0, 0] on input "checkbox" at bounding box center [0, 0] width 0 height 0
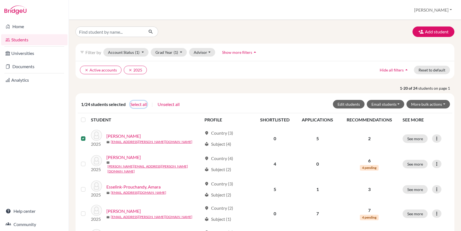
click at [139, 104] on button "Select all" at bounding box center [138, 104] width 17 height 7
click at [444, 104] on button "More bulk actions" at bounding box center [428, 104] width 44 height 9
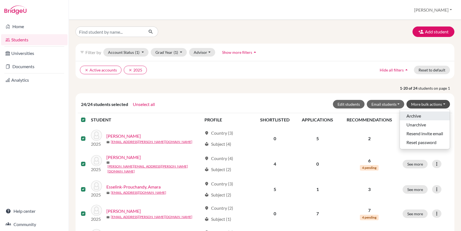
click at [429, 115] on button "Archive" at bounding box center [425, 115] width 50 height 9
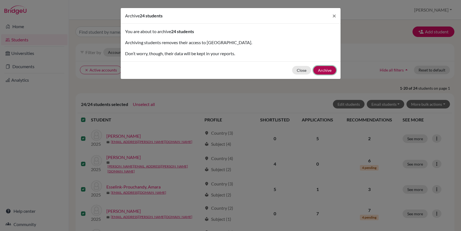
click at [331, 69] on button "Archive" at bounding box center [324, 70] width 23 height 9
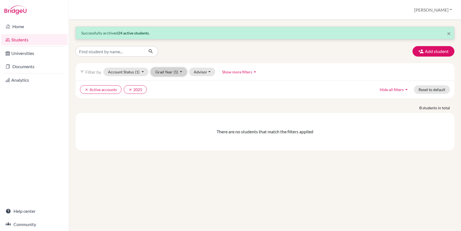
click at [173, 68] on button "Grad Year (1)" at bounding box center [169, 72] width 36 height 9
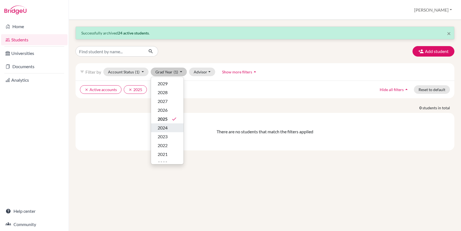
click at [171, 128] on div "2024" at bounding box center [167, 127] width 19 height 7
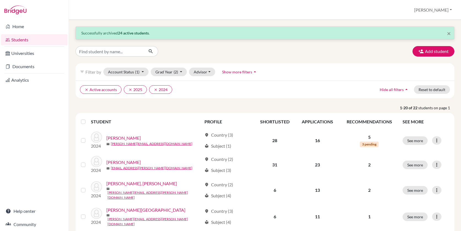
click at [83, 119] on div at bounding box center [84, 121] width 7 height 7
click at [88, 118] on label at bounding box center [88, 118] width 0 height 0
click at [0, 0] on input "checkbox" at bounding box center [0, 0] width 0 height 0
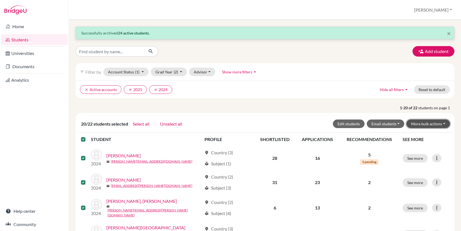
click at [440, 123] on button "More bulk actions" at bounding box center [428, 123] width 44 height 9
click at [425, 135] on button "Archive" at bounding box center [425, 135] width 50 height 9
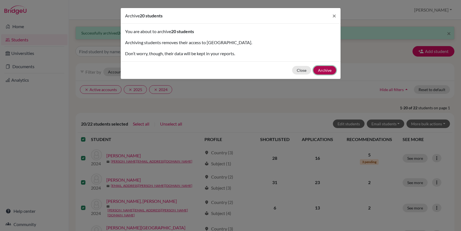
click at [324, 70] on button "Archive" at bounding box center [324, 70] width 23 height 9
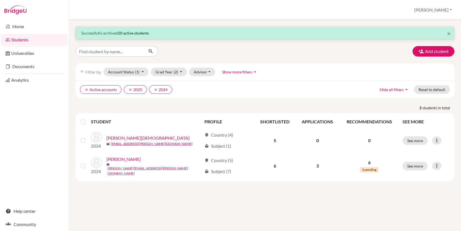
click at [88, 118] on label at bounding box center [88, 118] width 0 height 0
click at [0, 0] on input "checkbox" at bounding box center [0, 0] width 0 height 0
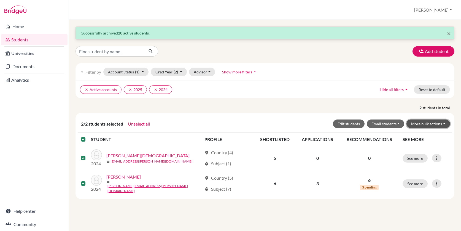
click at [438, 124] on button "More bulk actions" at bounding box center [428, 123] width 44 height 9
click at [429, 138] on button "Archive" at bounding box center [425, 135] width 50 height 9
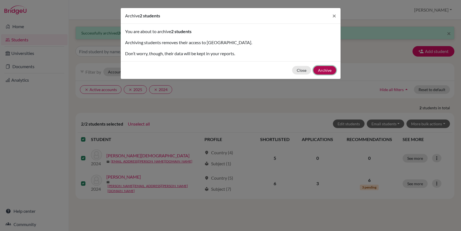
click at [325, 70] on button "Archive" at bounding box center [324, 70] width 23 height 9
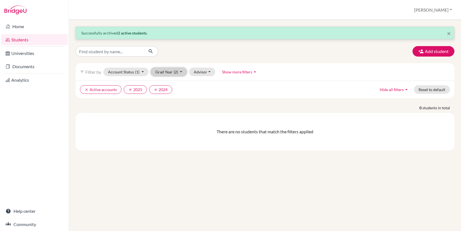
click at [165, 69] on button "Grad Year (2)" at bounding box center [169, 72] width 36 height 9
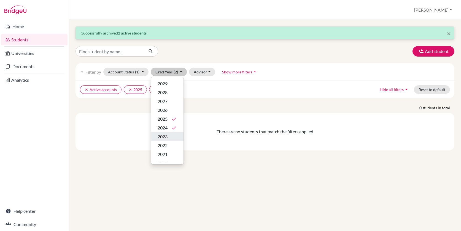
click at [171, 137] on div "2023" at bounding box center [167, 136] width 19 height 7
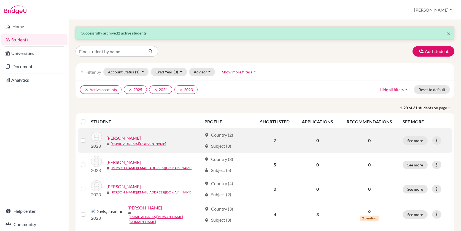
click at [88, 137] on label at bounding box center [88, 137] width 0 height 0
click at [0, 0] on input "checkbox" at bounding box center [0, 0] width 0 height 0
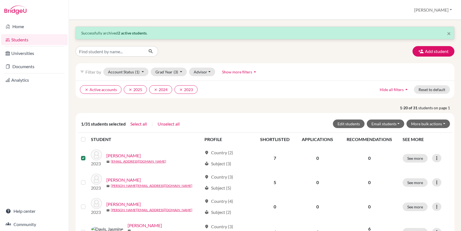
click at [88, 136] on label at bounding box center [88, 136] width 0 height 0
click at [0, 0] on input "checkbox" at bounding box center [0, 0] width 0 height 0
click at [444, 123] on button "More bulk actions" at bounding box center [428, 123] width 44 height 9
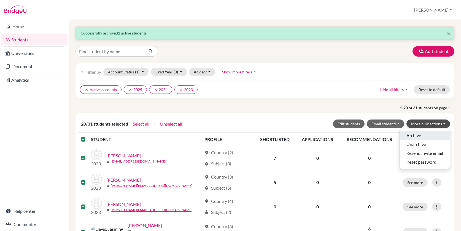
click at [433, 136] on button "Archive" at bounding box center [425, 135] width 50 height 9
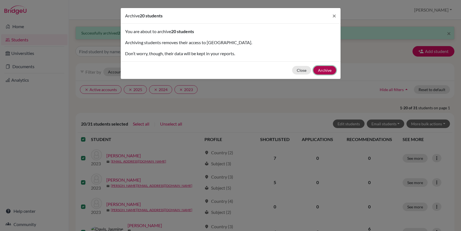
click at [324, 68] on button "Archive" at bounding box center [324, 70] width 23 height 9
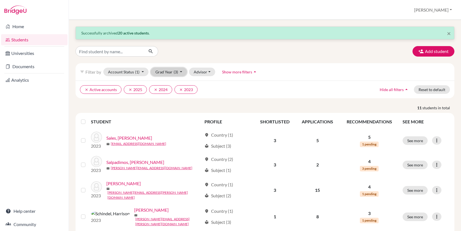
click at [176, 69] on span "(3)" at bounding box center [176, 71] width 4 height 5
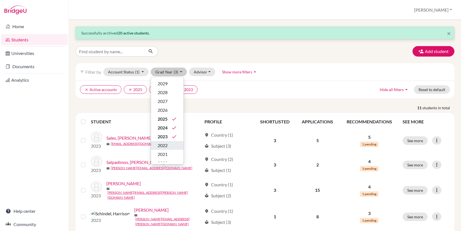
click at [165, 146] on span "2022" at bounding box center [163, 145] width 10 height 7
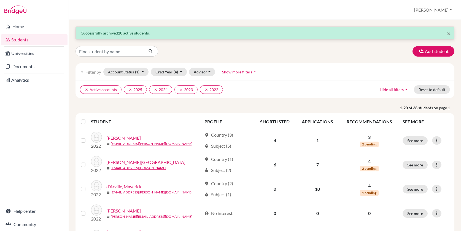
click at [88, 118] on label at bounding box center [88, 118] width 0 height 0
click at [0, 0] on input "checkbox" at bounding box center [0, 0] width 0 height 0
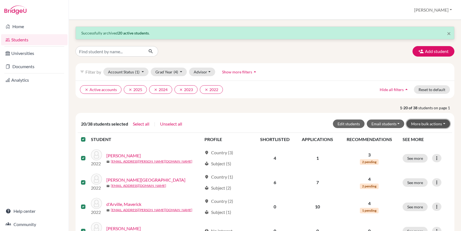
click at [433, 121] on button "More bulk actions" at bounding box center [428, 123] width 44 height 9
click at [423, 139] on button "Archive" at bounding box center [425, 135] width 50 height 9
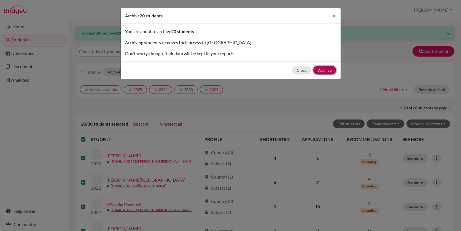
click at [328, 71] on button "Archive" at bounding box center [324, 70] width 23 height 9
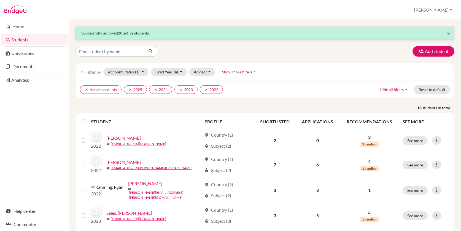
click at [88, 118] on label at bounding box center [88, 118] width 0 height 0
click at [0, 0] on input "checkbox" at bounding box center [0, 0] width 0 height 0
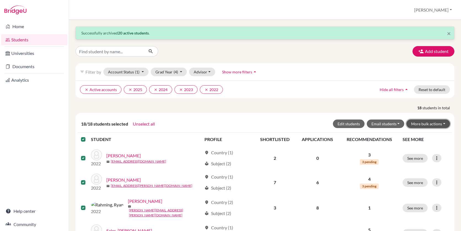
click at [438, 123] on button "More bulk actions" at bounding box center [428, 123] width 44 height 9
click at [432, 136] on button "Archive" at bounding box center [425, 135] width 50 height 9
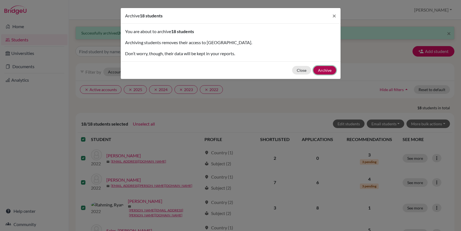
click at [328, 72] on button "Archive" at bounding box center [324, 70] width 23 height 9
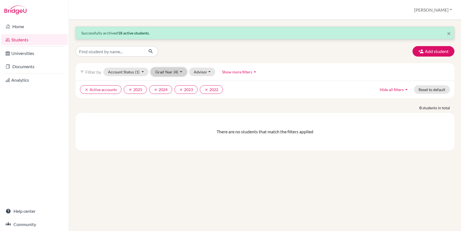
click at [179, 70] on button "Grad Year (4)" at bounding box center [169, 72] width 36 height 9
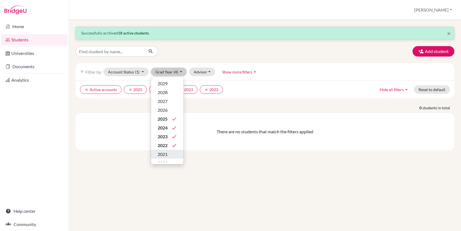
click at [176, 155] on div "2021" at bounding box center [167, 154] width 19 height 7
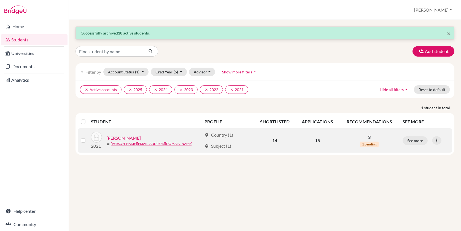
click at [88, 137] on label at bounding box center [88, 137] width 0 height 0
click at [0, 0] on input "checkbox" at bounding box center [0, 0] width 0 height 0
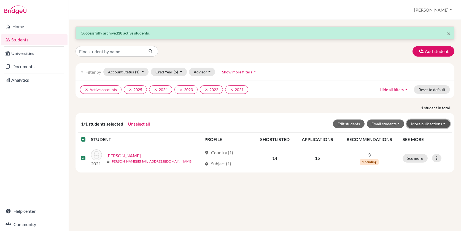
click at [425, 125] on button "More bulk actions" at bounding box center [428, 123] width 44 height 9
click at [421, 135] on button "Archive" at bounding box center [425, 135] width 50 height 9
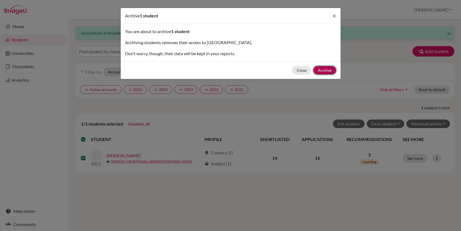
click at [324, 69] on button "Archive" at bounding box center [324, 70] width 23 height 9
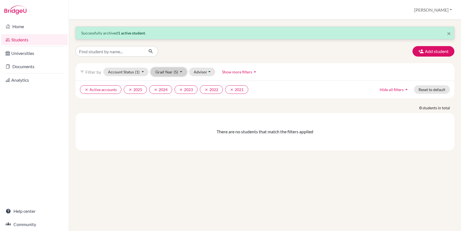
click at [179, 71] on button "Grad Year (5)" at bounding box center [169, 72] width 36 height 9
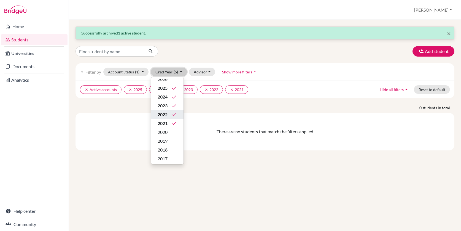
scroll to position [31, 0]
click at [174, 131] on div "2020" at bounding box center [167, 131] width 19 height 7
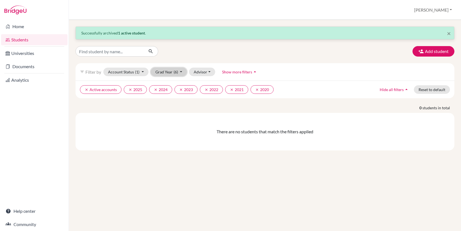
click at [179, 73] on button "Grad Year (6)" at bounding box center [169, 72] width 36 height 9
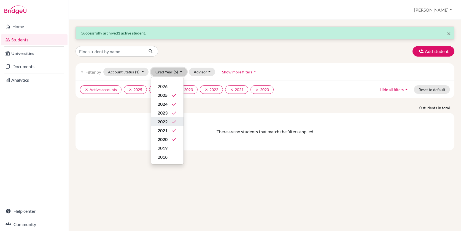
scroll to position [25, 0]
click at [175, 148] on div "2019" at bounding box center [167, 147] width 19 height 7
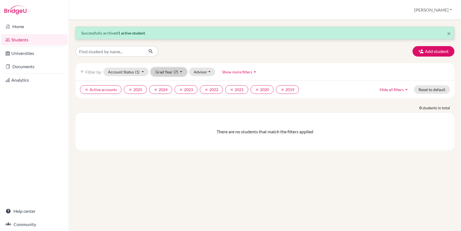
click at [177, 71] on span "(7)" at bounding box center [176, 71] width 4 height 5
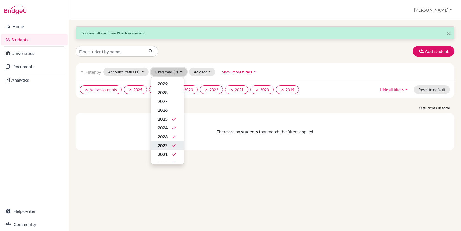
scroll to position [32, 0]
click at [174, 148] on div "2018" at bounding box center [167, 148] width 19 height 7
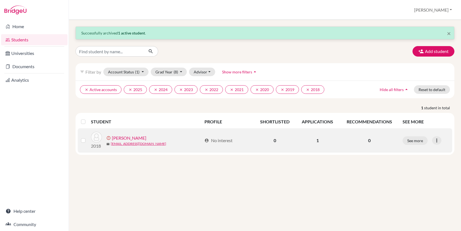
click at [88, 137] on label at bounding box center [88, 137] width 0 height 0
click at [0, 0] on input "checkbox" at bounding box center [0, 0] width 0 height 0
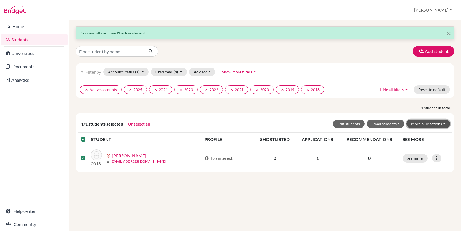
click at [424, 122] on button "More bulk actions" at bounding box center [428, 123] width 44 height 9
click at [420, 133] on button "Archive" at bounding box center [425, 135] width 50 height 9
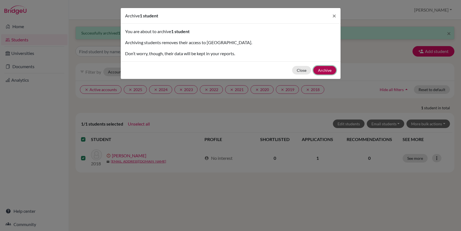
click at [328, 71] on button "Archive" at bounding box center [324, 70] width 23 height 9
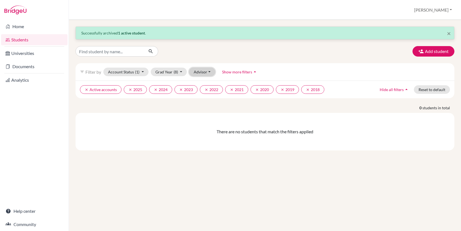
click at [203, 72] on button "Advisor" at bounding box center [202, 72] width 26 height 9
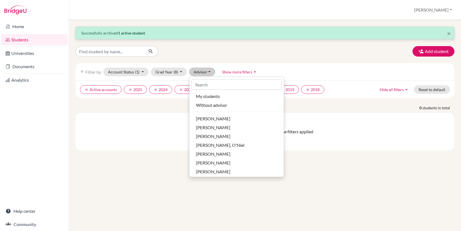
click at [163, 172] on div "× Successfully archived 1 active student . Add student filter_list Filter by Ac…" at bounding box center [265, 125] width 392 height 211
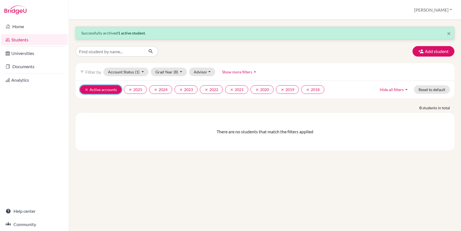
click at [110, 91] on button "clear Active accounts" at bounding box center [101, 89] width 42 height 9
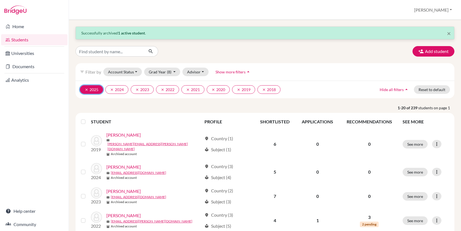
click at [88, 87] on button "clear 2025" at bounding box center [91, 89] width 23 height 9
click at [95, 90] on button "clear 2024" at bounding box center [91, 89] width 23 height 9
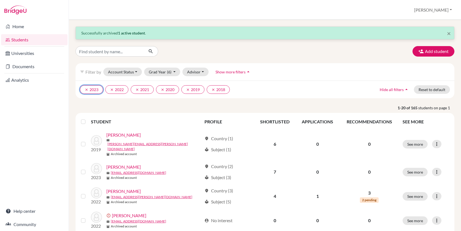
click at [95, 90] on button "clear 2023" at bounding box center [91, 89] width 23 height 9
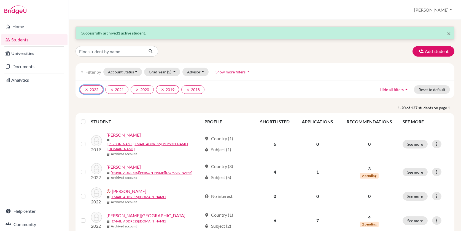
click at [95, 90] on button "clear 2022" at bounding box center [91, 89] width 23 height 9
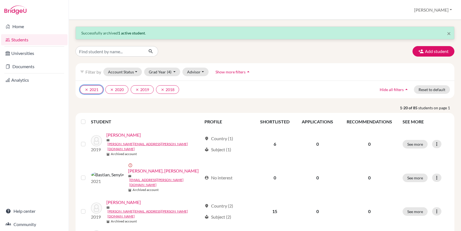
click at [95, 90] on button "clear 2021" at bounding box center [91, 89] width 23 height 9
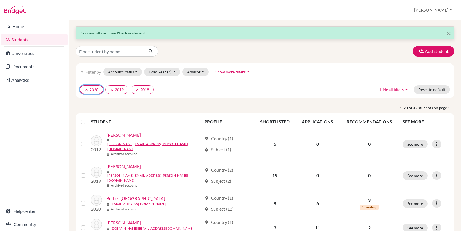
click at [95, 90] on button "clear 2020" at bounding box center [91, 89] width 23 height 9
click at [95, 90] on button "clear 2019" at bounding box center [91, 89] width 23 height 9
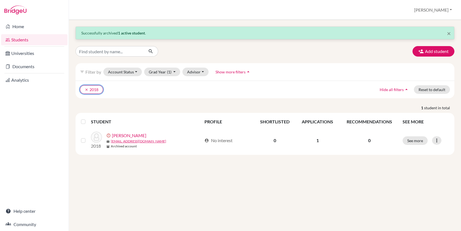
click at [95, 90] on button "clear 2018" at bounding box center [91, 89] width 23 height 9
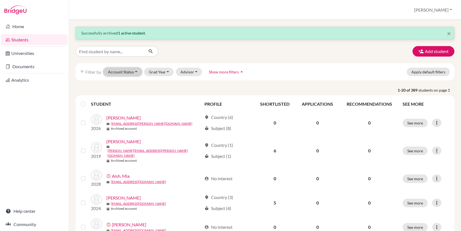
click at [135, 68] on button "Account Status" at bounding box center [122, 72] width 39 height 9
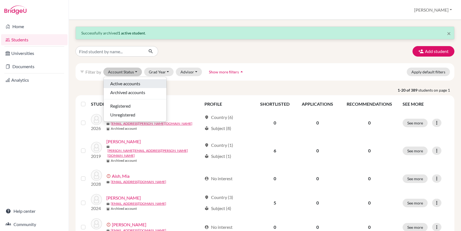
click at [134, 83] on span "Active accounts" at bounding box center [125, 83] width 30 height 7
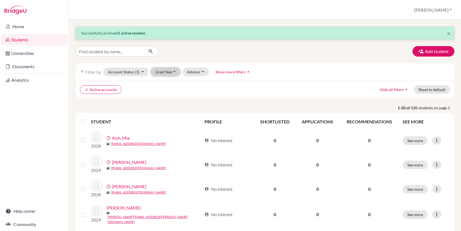
click at [172, 75] on button "Grad Year" at bounding box center [166, 72] width 30 height 9
click at [174, 118] on div "2025" at bounding box center [167, 118] width 19 height 7
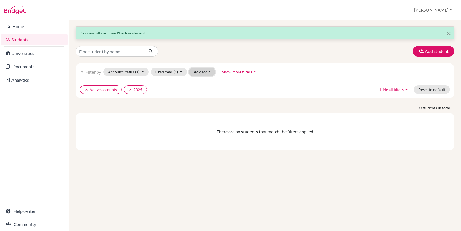
click at [204, 75] on button "Advisor" at bounding box center [202, 72] width 26 height 9
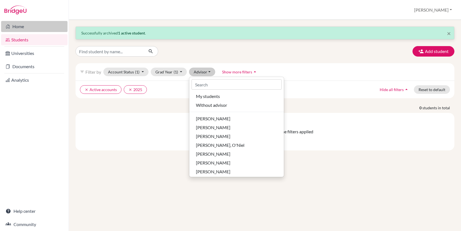
click at [33, 26] on link "Home" at bounding box center [34, 26] width 66 height 11
